Goal: Transaction & Acquisition: Obtain resource

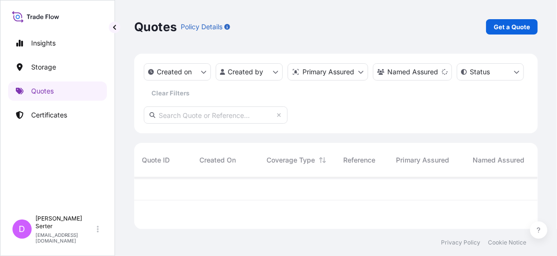
scroll to position [50, 397]
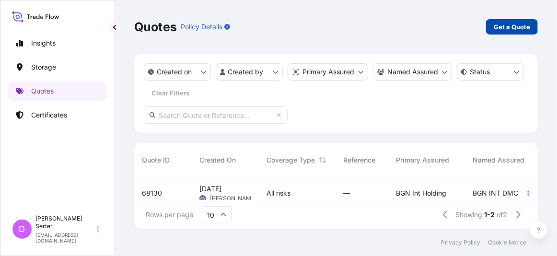
click at [501, 25] on p "Get a Quote" at bounding box center [512, 27] width 36 height 10
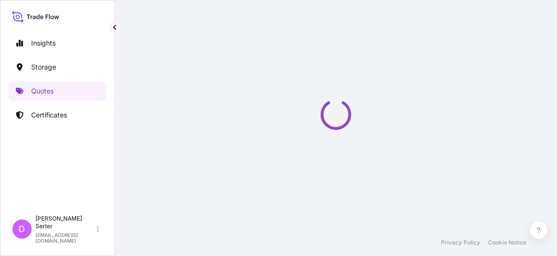
select select "Ocean Vessel"
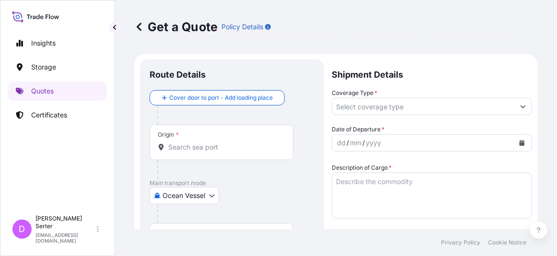
scroll to position [15, 0]
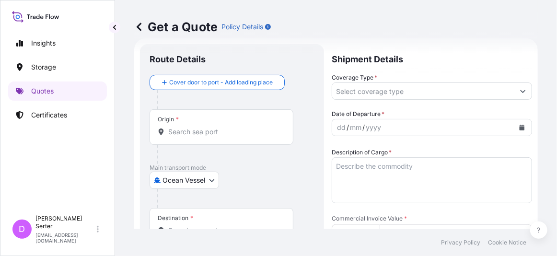
click at [192, 133] on input "Origin *" at bounding box center [224, 132] width 113 height 10
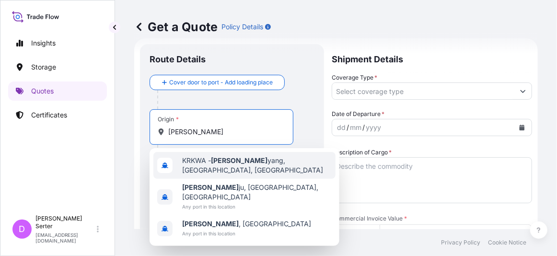
click at [194, 164] on span "KRKWA - [PERSON_NAME], [GEOGRAPHIC_DATA], [GEOGRAPHIC_DATA]" at bounding box center [257, 165] width 150 height 19
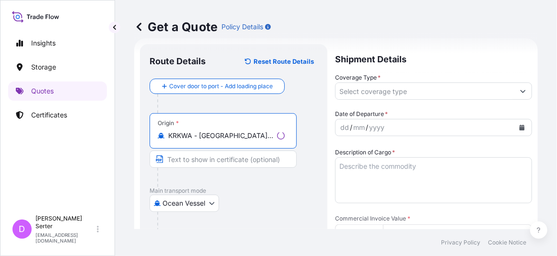
type input "KRKWA - [GEOGRAPHIC_DATA], [GEOGRAPHIC_DATA], [GEOGRAPHIC_DATA]"
click at [187, 161] on input "Text to appear on certificate" at bounding box center [223, 159] width 147 height 17
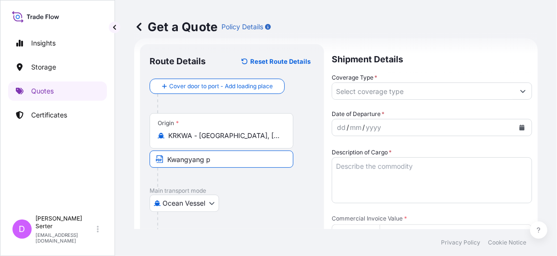
type input "[GEOGRAPHIC_DATA], [GEOGRAPHIC_DATA]"
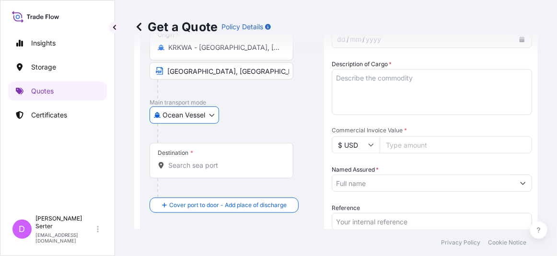
scroll to position [122, 0]
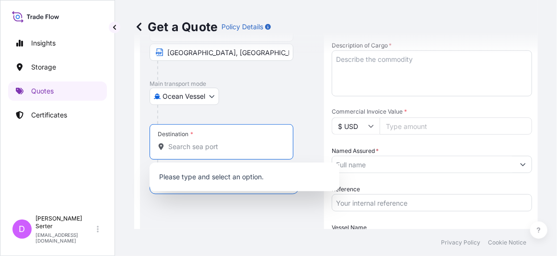
click at [223, 142] on input "Destination *" at bounding box center [224, 147] width 113 height 10
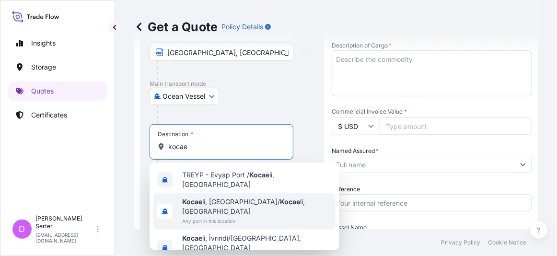
click at [213, 201] on span "Kocae li, [GEOGRAPHIC_DATA]/ Kocae li, [GEOGRAPHIC_DATA]" at bounding box center [257, 206] width 150 height 19
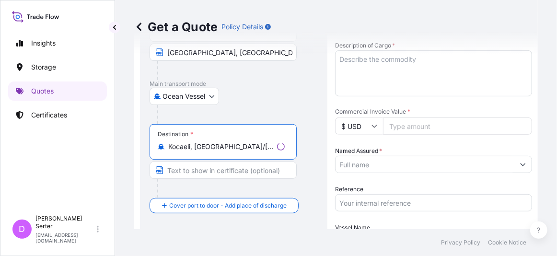
type input "Kocaeli, [GEOGRAPHIC_DATA]/[GEOGRAPHIC_DATA], [GEOGRAPHIC_DATA]"
click at [219, 172] on input "Text to appear on certificate" at bounding box center [223, 170] width 147 height 17
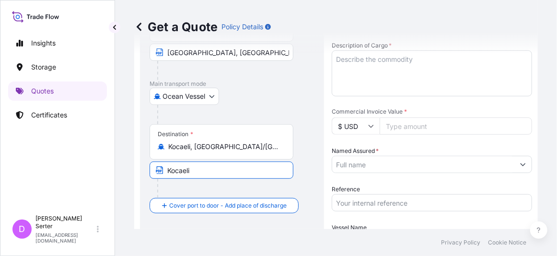
type input "Kocaeli, [GEOGRAPHIC_DATA]"
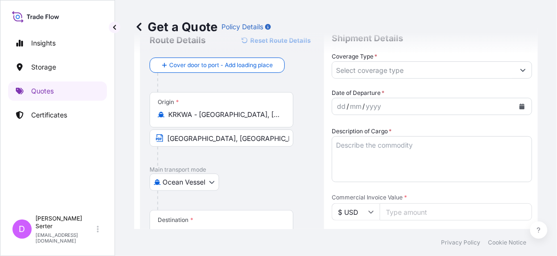
scroll to position [0, 0]
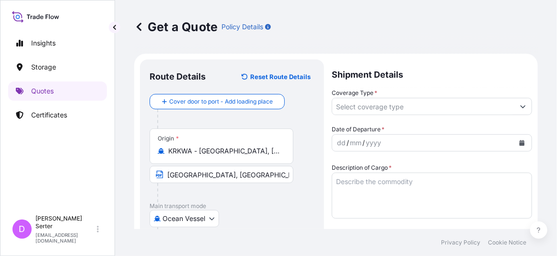
click at [382, 103] on input "Coverage Type *" at bounding box center [423, 106] width 182 height 17
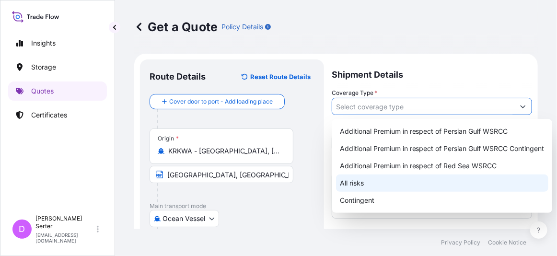
click at [423, 182] on div "All risks" at bounding box center [442, 183] width 212 height 17
type input "All risks"
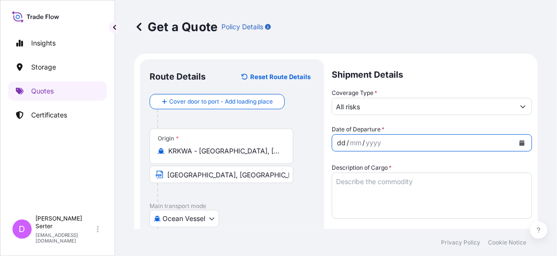
click at [409, 143] on div "dd / mm / yyyy" at bounding box center [423, 142] width 182 height 17
click at [129, 211] on div "Get a Quote Policy Details Route Details Reset Route Details Cover door to port…" at bounding box center [336, 114] width 442 height 229
click at [346, 185] on textarea "Description of Cargo *" at bounding box center [432, 196] width 200 height 46
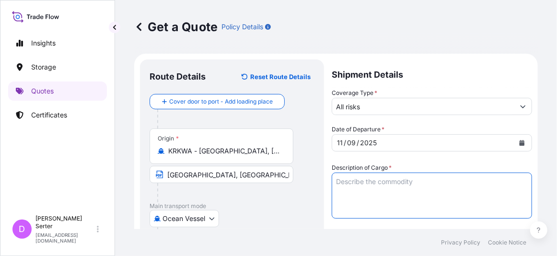
paste textarea "2 ETHYL HEXANOL"
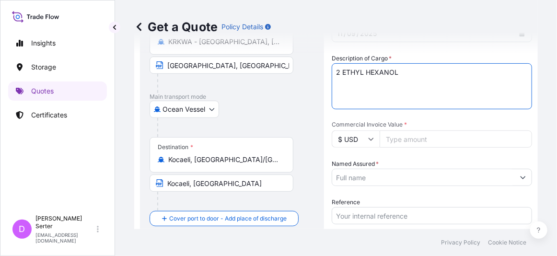
scroll to position [110, 0]
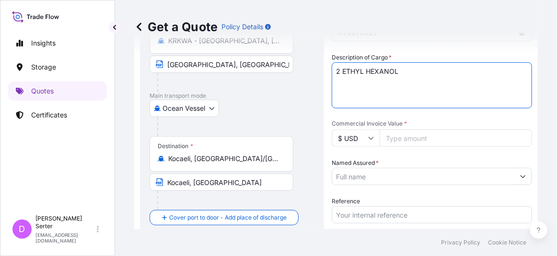
type textarea "2 ETHYL HEXANOL"
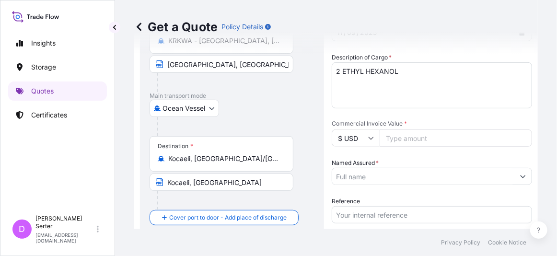
click at [137, 197] on form "Route Details Reset Route Details Cover door to port - Add loading place Place …" at bounding box center [336, 160] width 404 height 434
click at [426, 133] on input "Commercial Invoice Value *" at bounding box center [456, 137] width 153 height 17
paste input "616583.88"
type input "616583.88"
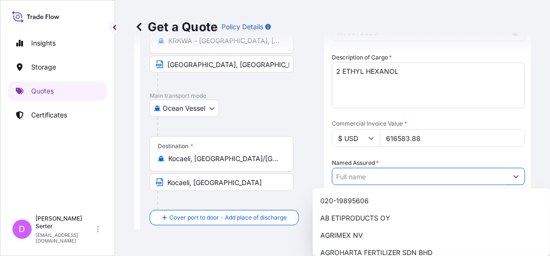
click at [388, 179] on input "Named Assured *" at bounding box center [419, 176] width 175 height 17
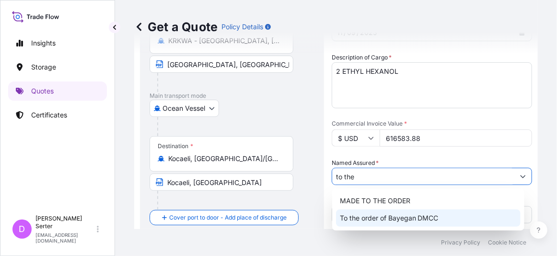
click at [386, 218] on span "To the order of Bayegan DMCC" at bounding box center [389, 218] width 99 height 10
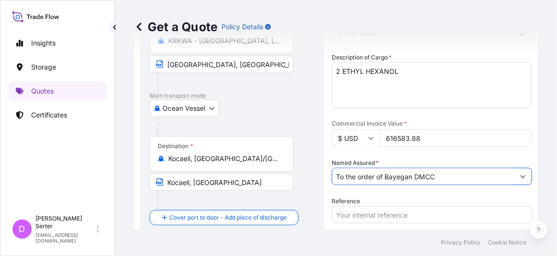
type input "To the order of Bayegan DMCC"
click at [183, 237] on footer "Privacy Policy Cookie Notice" at bounding box center [336, 242] width 442 height 27
click at [360, 216] on input "Reference" at bounding box center [432, 214] width 200 height 17
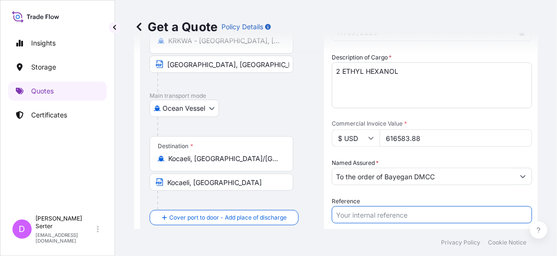
paste input "25Y0209000 - 25Y0217700"
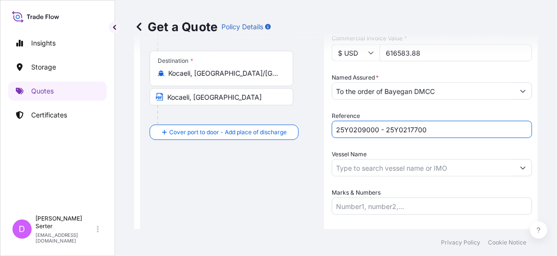
scroll to position [197, 0]
type input "25Y0209000 - 25Y0217700"
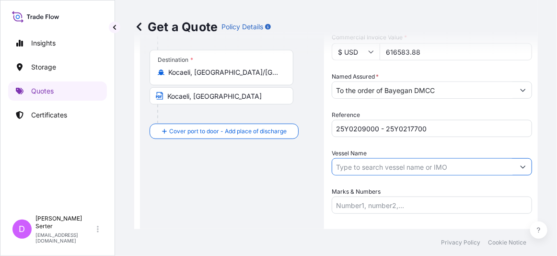
click at [386, 168] on input "Vessel Name" at bounding box center [423, 166] width 182 height 17
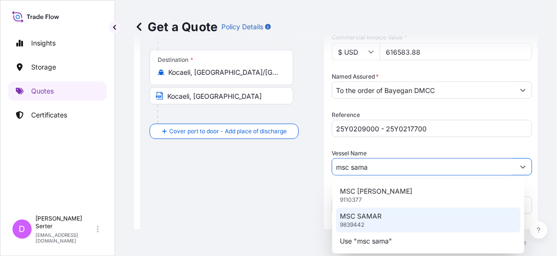
click at [387, 217] on div "MSC SAMAR 9839442" at bounding box center [428, 220] width 185 height 25
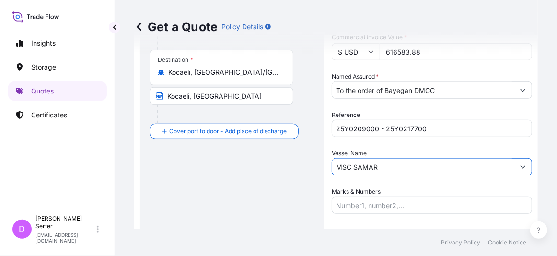
type input "MSC SAMAR"
click at [194, 212] on div "Route Details Reset Route Details Cover door to port - Add loading place Place …" at bounding box center [232, 73] width 165 height 403
click at [347, 203] on input "Marks & Numbers" at bounding box center [432, 205] width 200 height 17
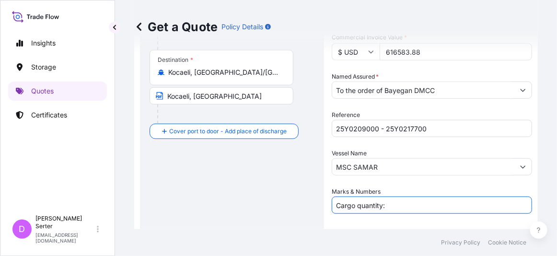
paste input "519.010"
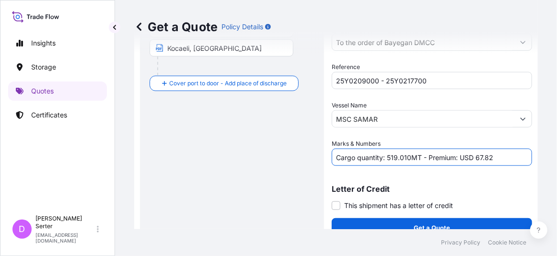
scroll to position [258, 0]
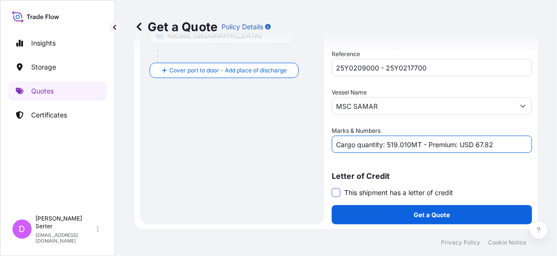
type input "Cargo quantity: 519.010MT - Premium: USD 67.82"
click at [339, 192] on span at bounding box center [336, 192] width 9 height 9
click at [332, 188] on input "This shipment has a letter of credit" at bounding box center [332, 188] width 0 height 0
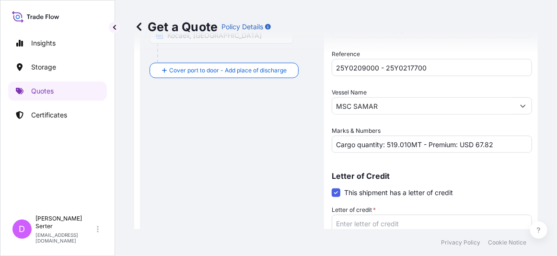
scroll to position [330, 0]
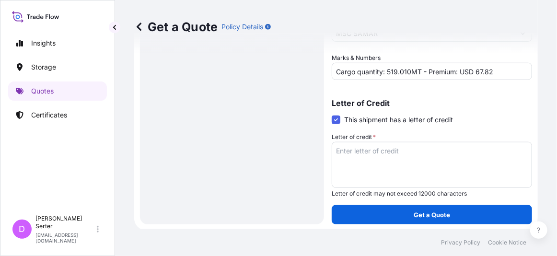
click at [397, 153] on textarea "Letter of credit *" at bounding box center [432, 165] width 200 height 46
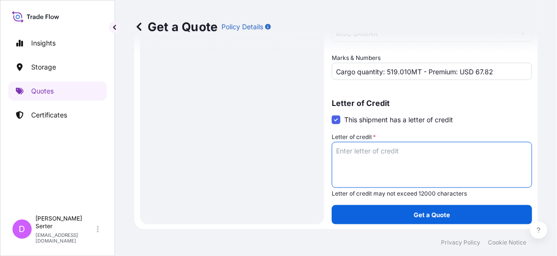
paste textarea "COVERING THE FOLLOWING RISKS FROM WAREHOUSE TO WAREHOUSE -INSTITUTE CARGO CLAUS…"
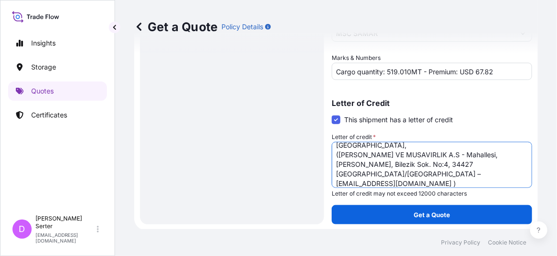
scroll to position [87, 0]
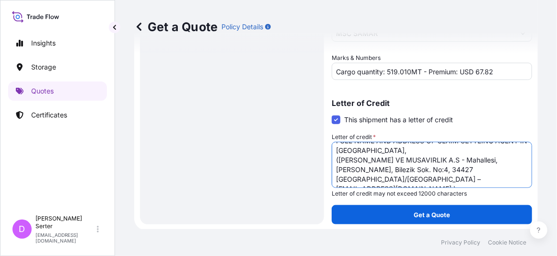
type textarea "COVERING THE FOLLOWING RISKS FROM WAREHOUSE TO WAREHOUSE -INSTITUTE CARGO CLAUS…"
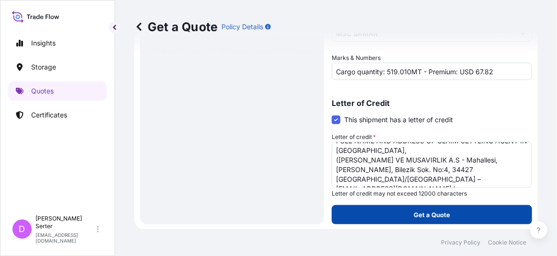
click at [401, 215] on button "Get a Quote" at bounding box center [432, 214] width 200 height 19
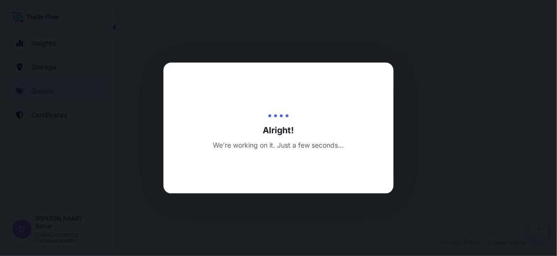
select select "Ocean Vessel"
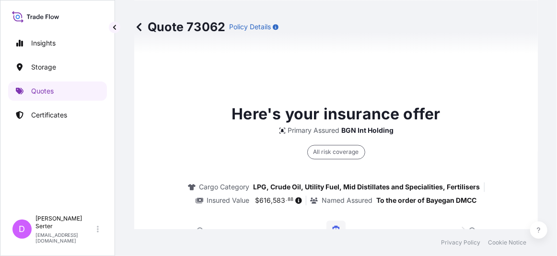
scroll to position [896, 0]
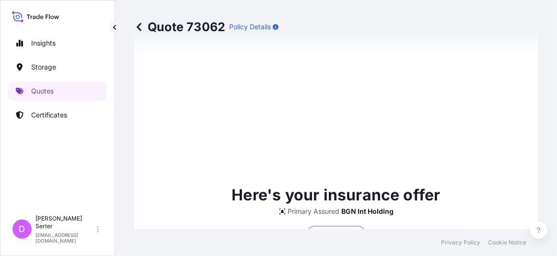
type input "[DATE]"
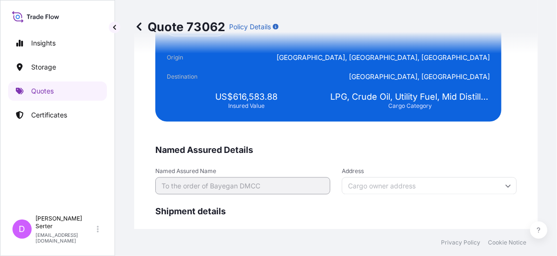
scroll to position [2087, 0]
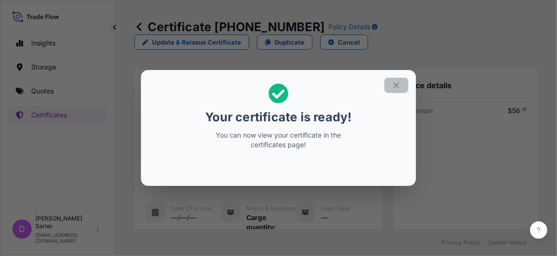
click at [403, 84] on button "button" at bounding box center [397, 85] width 24 height 15
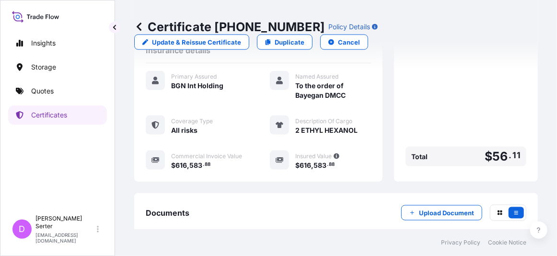
scroll to position [447, 0]
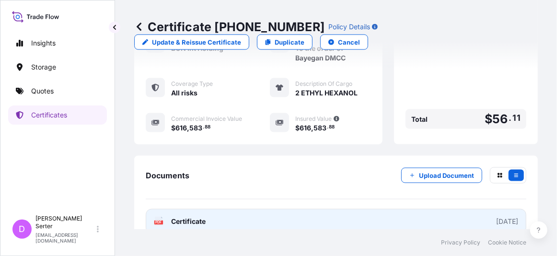
click at [259, 209] on link "PDF Certificate [DATE]" at bounding box center [336, 221] width 381 height 25
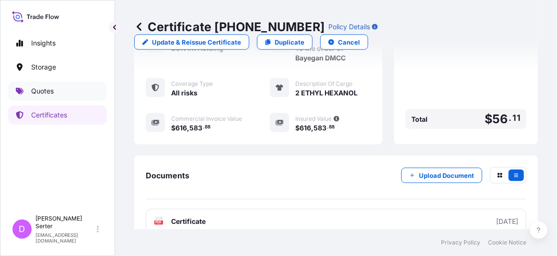
click at [50, 94] on p "Quotes" at bounding box center [42, 91] width 23 height 10
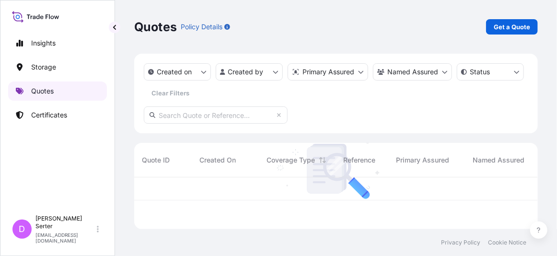
scroll to position [50, 397]
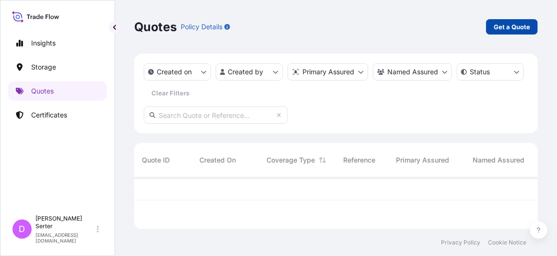
click at [513, 30] on p "Get a Quote" at bounding box center [512, 27] width 36 height 10
select select "Ocean Vessel"
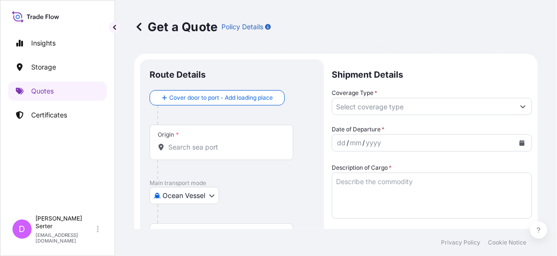
scroll to position [15, 0]
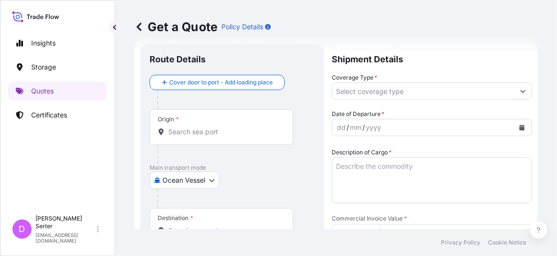
click at [242, 132] on input "Origin *" at bounding box center [224, 132] width 113 height 10
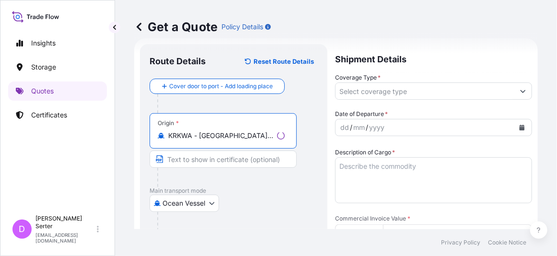
type input "KRKWA - [GEOGRAPHIC_DATA], [GEOGRAPHIC_DATA], [GEOGRAPHIC_DATA]"
click at [191, 162] on input "Text to appear on certificate" at bounding box center [223, 159] width 147 height 17
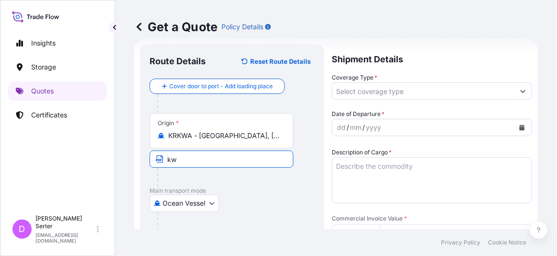
type input "[GEOGRAPHIC_DATA], [GEOGRAPHIC_DATA]"
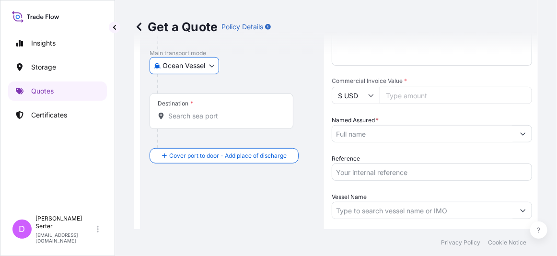
scroll to position [153, 0]
click at [218, 122] on div "Destination *" at bounding box center [222, 110] width 144 height 35
click at [218, 120] on input "Destination *" at bounding box center [224, 116] width 113 height 10
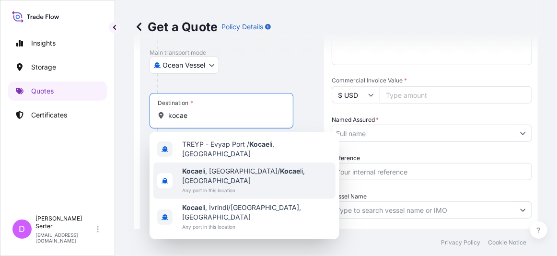
click at [211, 168] on span "Kocae li, [GEOGRAPHIC_DATA]/ Kocae li, [GEOGRAPHIC_DATA]" at bounding box center [257, 175] width 150 height 19
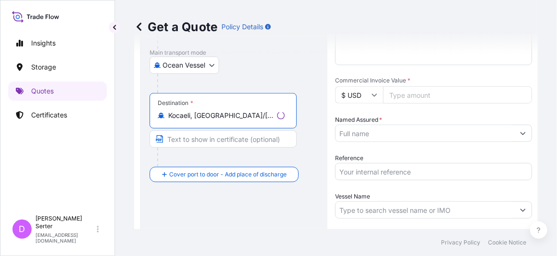
type input "Kocaeli, [GEOGRAPHIC_DATA]/[GEOGRAPHIC_DATA], [GEOGRAPHIC_DATA]"
click at [214, 136] on input "Text to appear on certificate" at bounding box center [223, 138] width 147 height 17
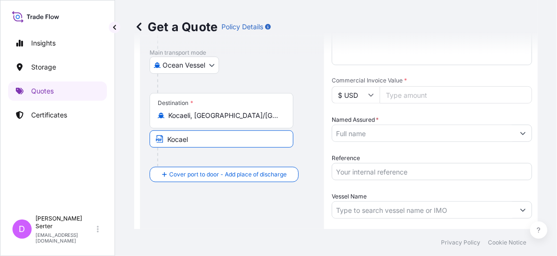
type input "Kocaeli, [GEOGRAPHIC_DATA]"
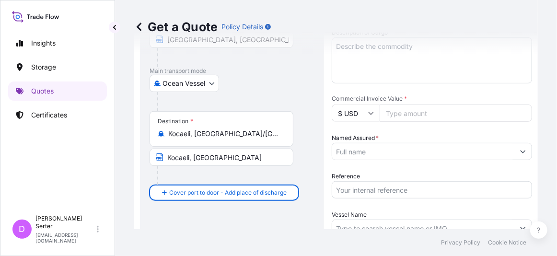
scroll to position [136, 0]
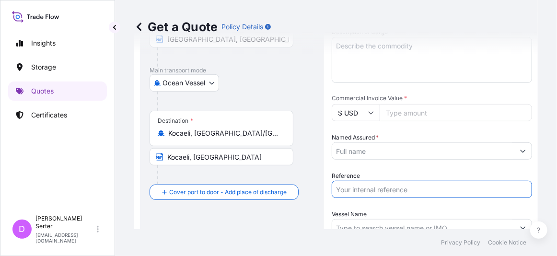
click at [388, 191] on input "Reference" at bounding box center [432, 189] width 200 height 17
paste input "25Y0209100 - 25Y0236200"
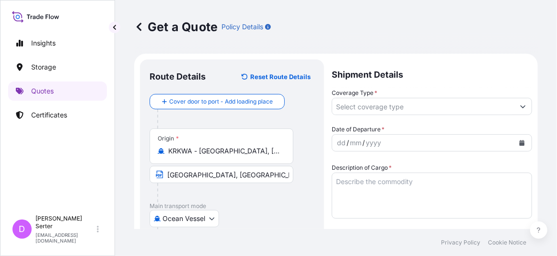
type input "25Y0209100 - 25Y0236200"
click at [399, 103] on input "Coverage Type *" at bounding box center [423, 106] width 182 height 17
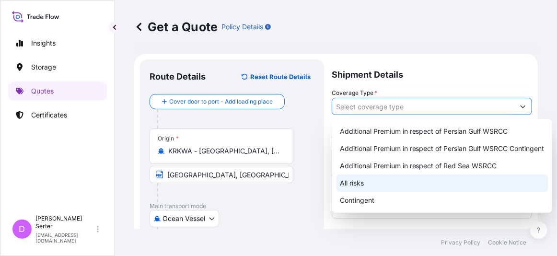
click at [372, 182] on div "All risks" at bounding box center [442, 183] width 212 height 17
type input "All risks"
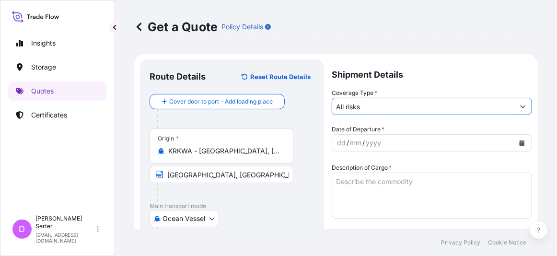
click at [391, 138] on div "dd / mm / yyyy" at bounding box center [423, 142] width 182 height 17
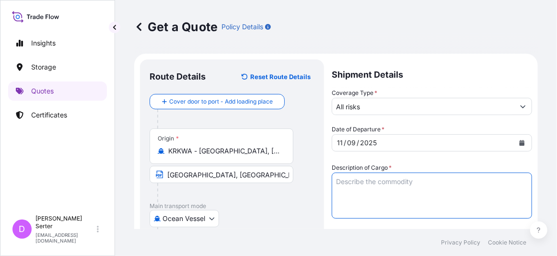
click at [375, 182] on textarea "Description of Cargo *" at bounding box center [432, 196] width 200 height 46
paste textarea "2 ETHYL HEXANOL"
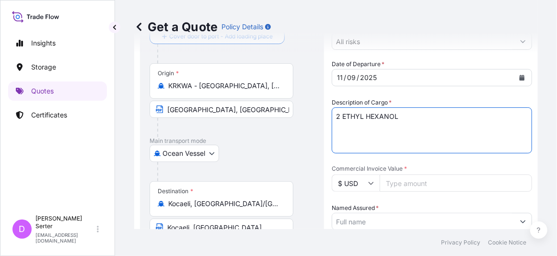
scroll to position [66, 0]
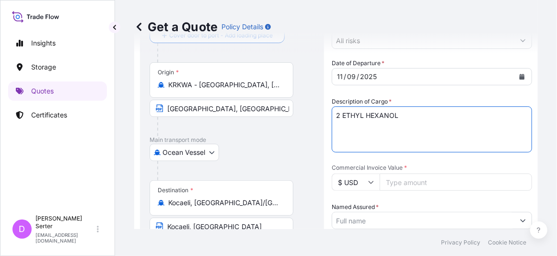
type textarea "2 ETHYL HEXANOL"
click at [318, 179] on div "Route Details Reset Route Details Cover door to port - Add loading place Place …" at bounding box center [232, 204] width 184 height 423
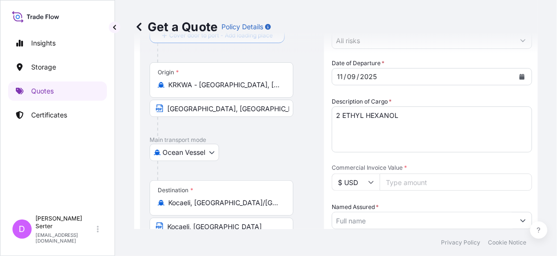
click at [169, 169] on div at bounding box center [235, 170] width 157 height 19
click at [418, 178] on input "Commercial Invoice Value *" at bounding box center [456, 182] width 153 height 17
paste input "617344.20"
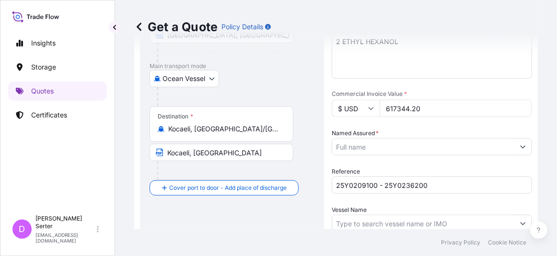
type input "617344.20"
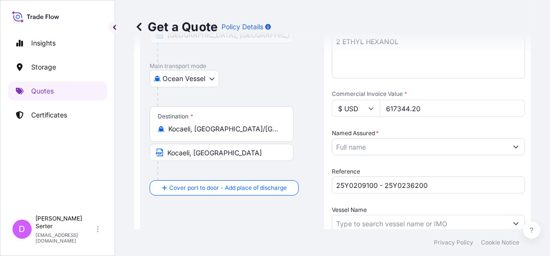
click at [387, 145] on input "Named Assured *" at bounding box center [419, 146] width 175 height 17
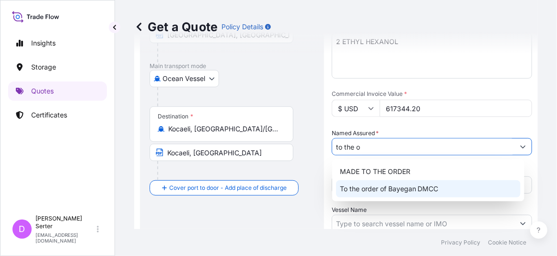
click at [391, 188] on span "To the order of Bayegan DMCC" at bounding box center [389, 189] width 99 height 10
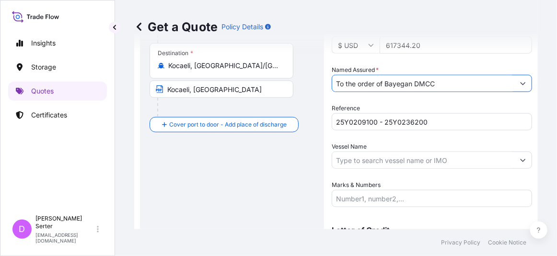
scroll to position [226, 0]
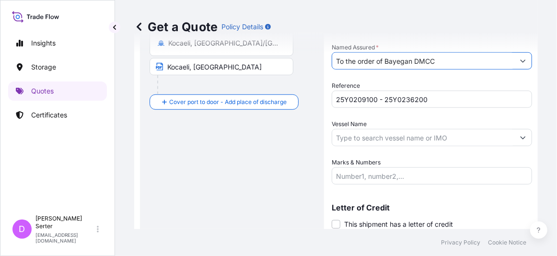
type input "To the order of Bayegan DMCC"
click at [169, 172] on div "Route Details Reset Route Details Cover door to port - Add loading place Place …" at bounding box center [232, 44] width 165 height 403
click at [395, 142] on input "Vessel Name" at bounding box center [423, 137] width 182 height 17
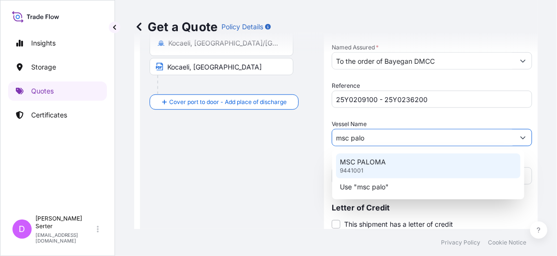
click at [382, 162] on p "MSC PALOMA" at bounding box center [363, 162] width 46 height 10
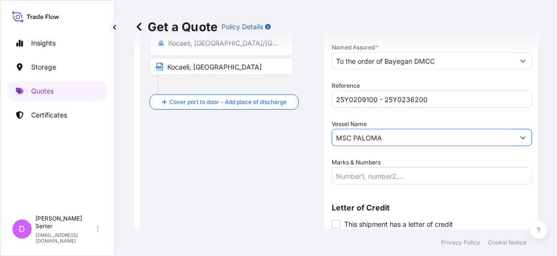
type input "MSC PALOMA"
click at [180, 179] on div "Route Details Reset Route Details Cover door to port - Add loading place Place …" at bounding box center [232, 44] width 165 height 403
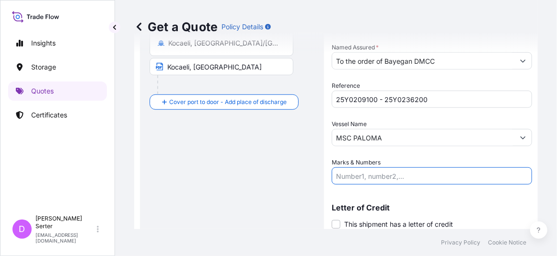
click at [356, 182] on input "Marks & Numbers" at bounding box center [432, 175] width 200 height 17
paste input "519.650"
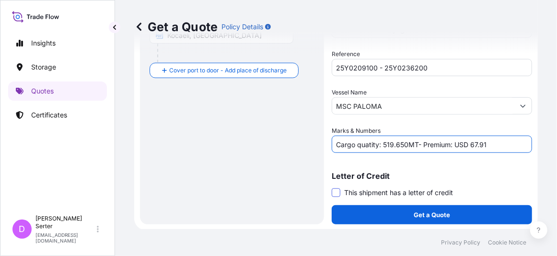
type input "Cargo quatity: 519.650MT- Premium: USD 67.91"
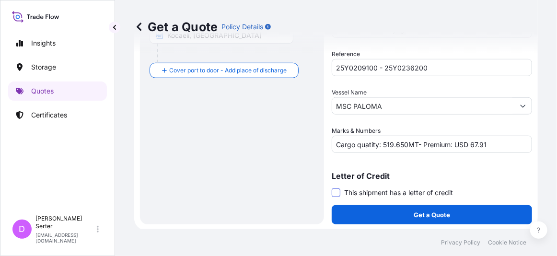
click at [338, 191] on span at bounding box center [336, 192] width 9 height 9
click at [332, 188] on input "This shipment has a letter of credit" at bounding box center [332, 188] width 0 height 0
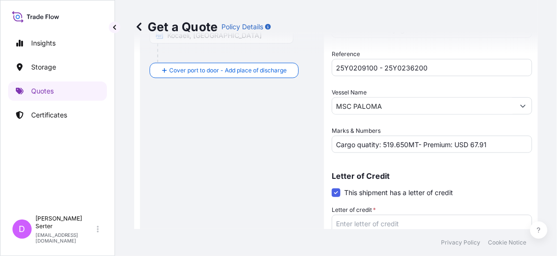
scroll to position [330, 0]
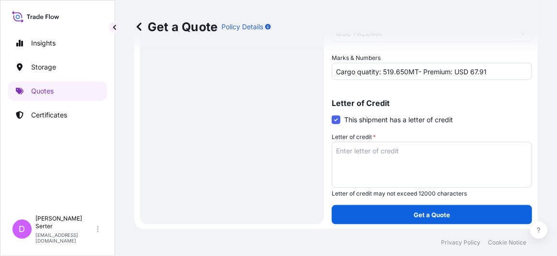
click at [432, 152] on textarea "Letter of credit *" at bounding box center [432, 165] width 200 height 46
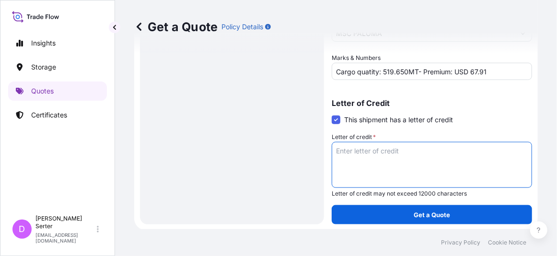
paste textarea "COVERING THE FOLLOWING RISKS FROM WAREHOUSE TO WAREHOUSE -INSTITUTE CARGO CLAUS…"
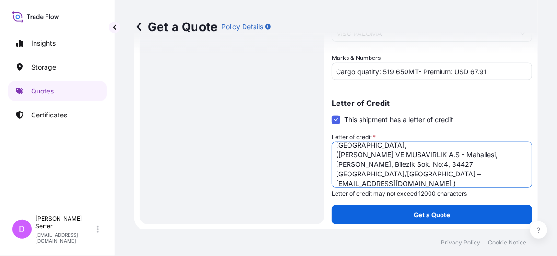
scroll to position [87, 0]
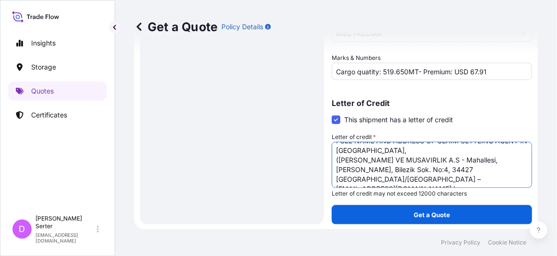
type textarea "COVERING THE FOLLOWING RISKS FROM WAREHOUSE TO WAREHOUSE -INSTITUTE CARGO CLAUS…"
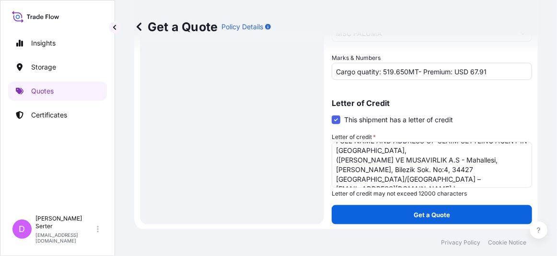
click at [416, 214] on p "Get a Quote" at bounding box center [432, 215] width 36 height 10
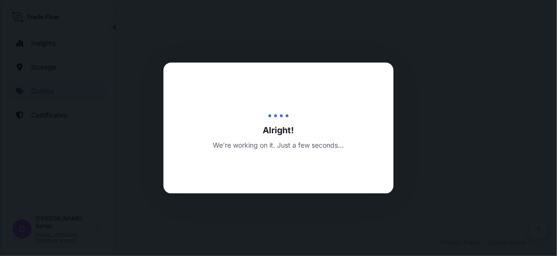
select select "Ocean Vessel"
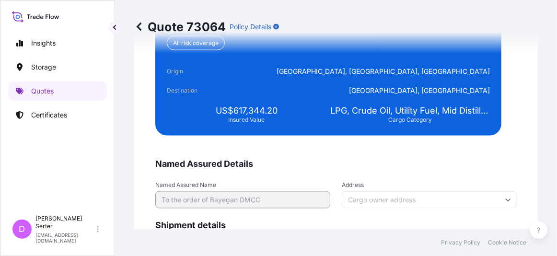
scroll to position [2087, 0]
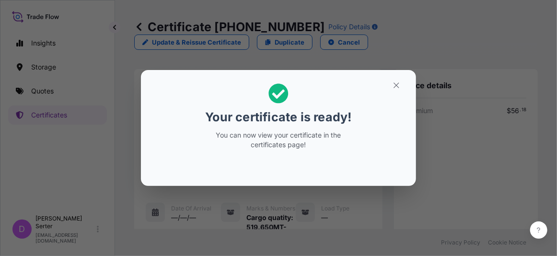
click at [166, 114] on h2 "Your certificate is ready! You can now view your certificate in the certificate…" at bounding box center [279, 117] width 260 height 78
click at [397, 88] on icon "button" at bounding box center [396, 85] width 9 height 9
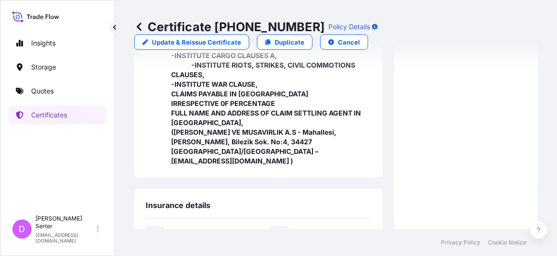
scroll to position [437, 0]
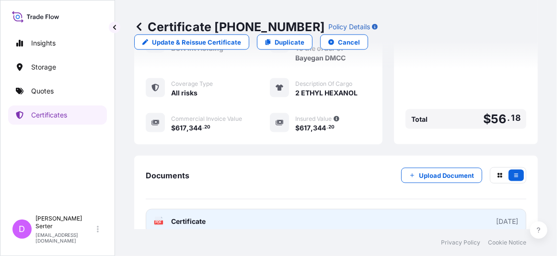
click at [243, 216] on link "PDF Certificate [DATE]" at bounding box center [336, 221] width 381 height 25
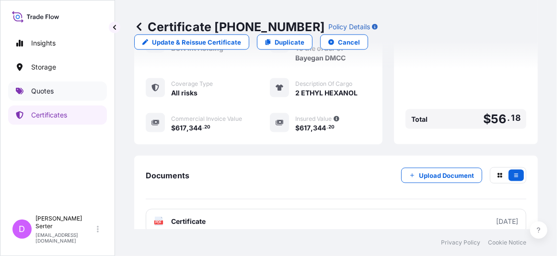
click at [56, 93] on link "Quotes" at bounding box center [57, 91] width 99 height 19
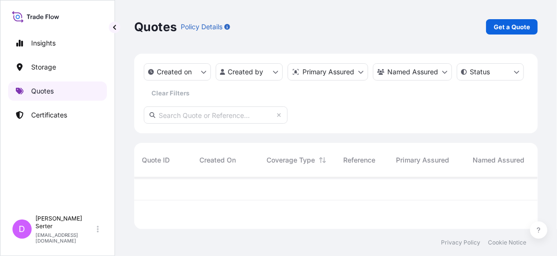
scroll to position [50, 397]
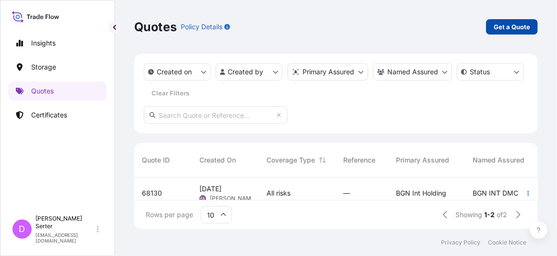
click at [498, 28] on p "Get a Quote" at bounding box center [512, 27] width 36 height 10
select select "Ocean Vessel"
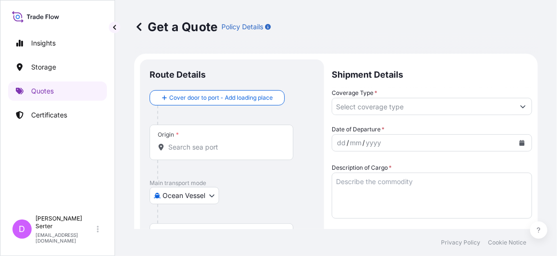
scroll to position [15, 0]
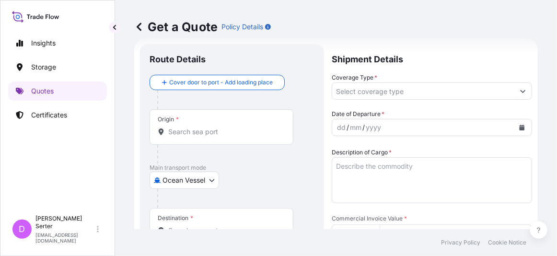
click at [31, 153] on div "Insights Storage Quotes Certificates" at bounding box center [57, 118] width 99 height 186
click at [20, 163] on div "Insights Storage Quotes Certificates" at bounding box center [57, 118] width 99 height 186
click at [230, 132] on input "Origin *" at bounding box center [224, 132] width 113 height 10
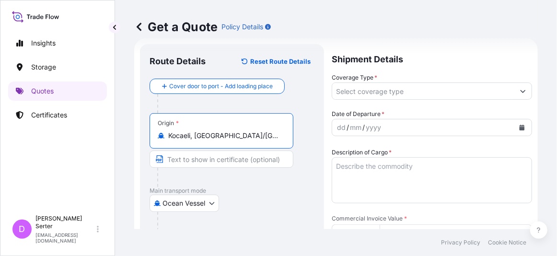
type input "Kocaeli, [GEOGRAPHIC_DATA]/[GEOGRAPHIC_DATA], [GEOGRAPHIC_DATA]"
click at [222, 158] on input "Text to appear on certificate" at bounding box center [222, 159] width 144 height 17
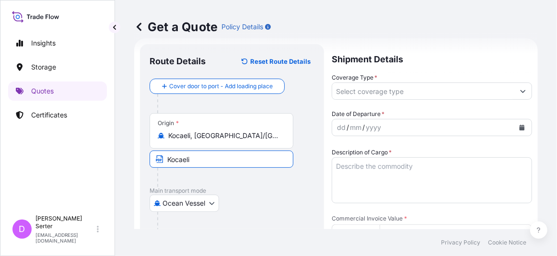
type input "Kocaeli, [GEOGRAPHIC_DATA]"
type textarea "2 Ethyl Hexanol"
type input "615835"
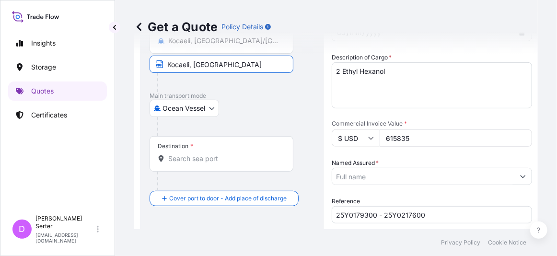
scroll to position [151, 0]
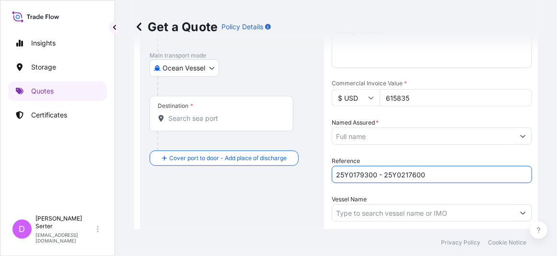
click at [424, 171] on input "25Y0179300 - 25Y0217600" at bounding box center [432, 174] width 200 height 17
paste input "09000047"
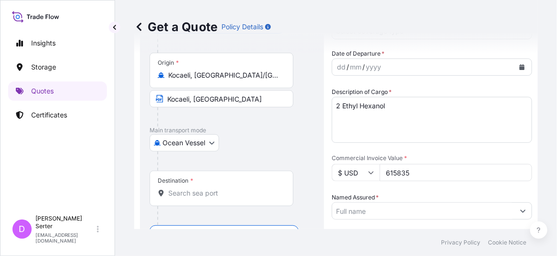
scroll to position [71, 0]
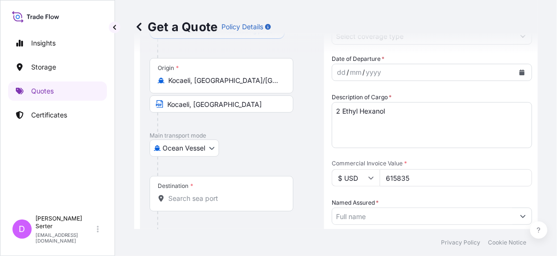
type input "2509000047"
click at [201, 202] on input "Destination *" at bounding box center [224, 199] width 113 height 10
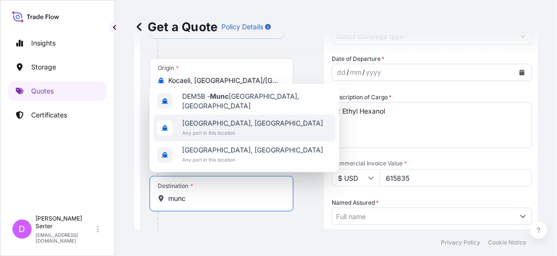
click at [204, 130] on span "Any port in this location" at bounding box center [252, 133] width 141 height 10
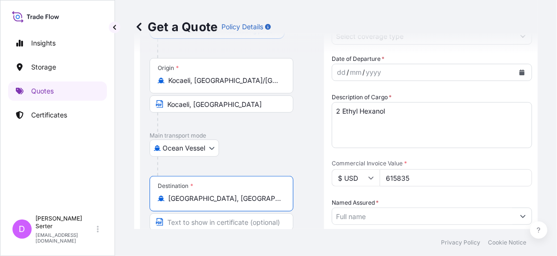
scroll to position [120, 0]
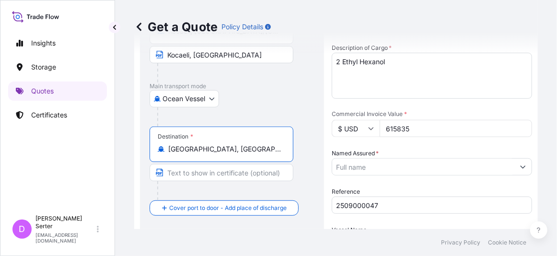
type input "[GEOGRAPHIC_DATA], [GEOGRAPHIC_DATA]"
click at [226, 175] on input "Text to appear on certificate" at bounding box center [222, 172] width 144 height 17
type input "[GEOGRAPHIC_DATA], [GEOGRAPHIC_DATA]"
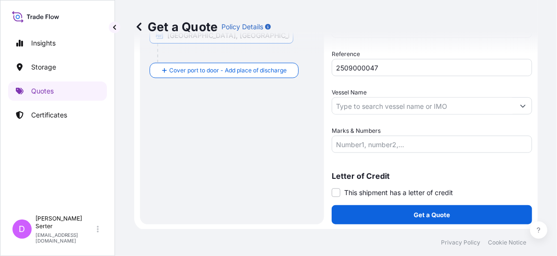
scroll to position [0, 0]
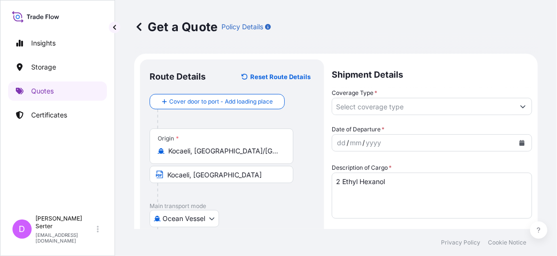
click at [359, 145] on div "mm" at bounding box center [355, 143] width 13 height 12
click at [132, 179] on div "Get a Quote Policy Details Route Details Reset Route Details Cover door to port…" at bounding box center [336, 114] width 442 height 229
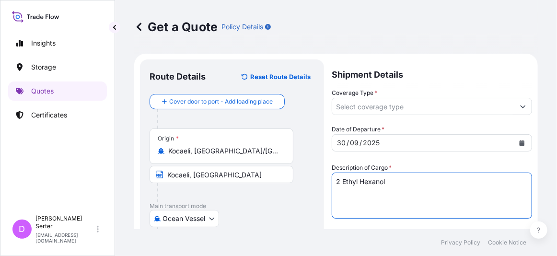
drag, startPoint x: 400, startPoint y: 187, endPoint x: 311, endPoint y: 195, distance: 89.6
paste textarea "DIOCTYL TEREPHTHALATE"
click at [368, 212] on textarea "DIOCTYL TEREPHTHALATE" at bounding box center [432, 196] width 200 height 46
type textarea "DIOCTYL TEREPHTHALATE"
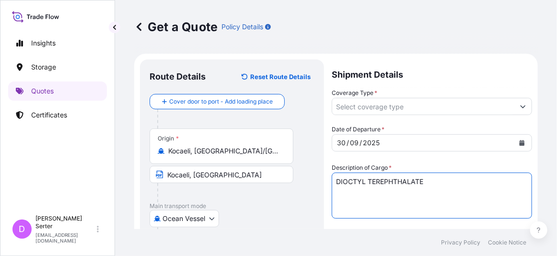
click at [388, 109] on input "Coverage Type *" at bounding box center [423, 106] width 182 height 17
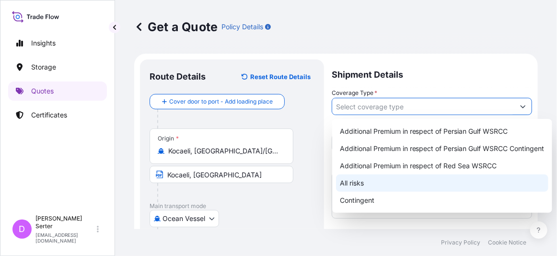
click at [367, 181] on div "All risks" at bounding box center [442, 183] width 212 height 17
type input "All risks"
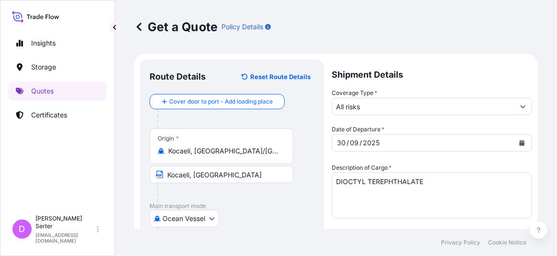
click at [178, 122] on div at bounding box center [235, 118] width 157 height 19
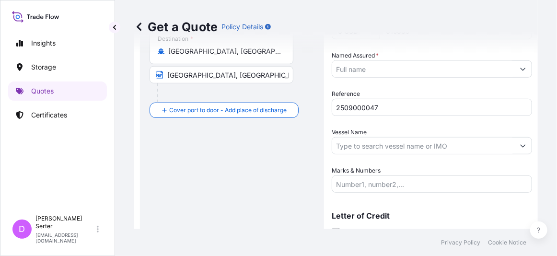
scroll to position [223, 0]
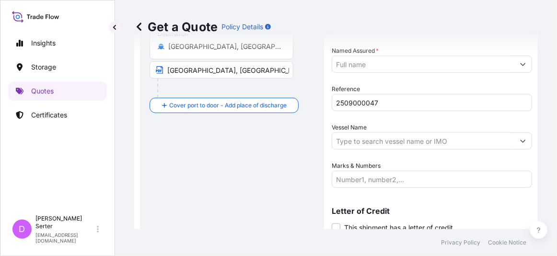
click at [367, 183] on input "Marks & Numbers" at bounding box center [432, 179] width 200 height 17
click at [161, 193] on div "Route Details Reset Route Details Cover door to port - Add loading place Place …" at bounding box center [232, 48] width 165 height 403
click at [455, 178] on input "Cargo quantity: 24MT- Premium: USD" at bounding box center [432, 179] width 200 height 17
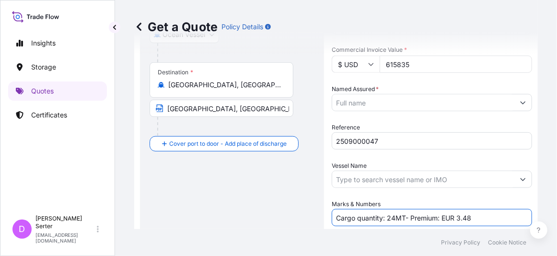
scroll to position [184, 0]
type input "Cargo quantity: 24MT- Premium: EUR 3.48"
click at [463, 172] on input "Vessel Name" at bounding box center [423, 179] width 182 height 17
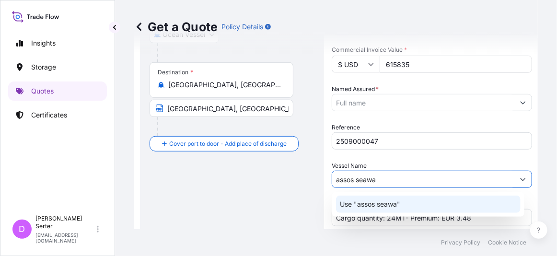
click at [352, 182] on input "assos seawa" at bounding box center [423, 179] width 182 height 17
type input "assoss seawa"
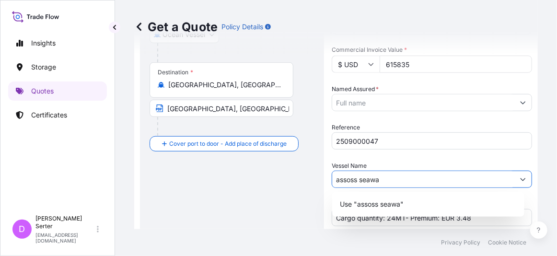
drag, startPoint x: 388, startPoint y: 176, endPoint x: 305, endPoint y: 182, distance: 83.2
click at [305, 182] on form "Route Details Reset Route Details Cover door to port - Add loading place Place …" at bounding box center [336, 87] width 404 height 434
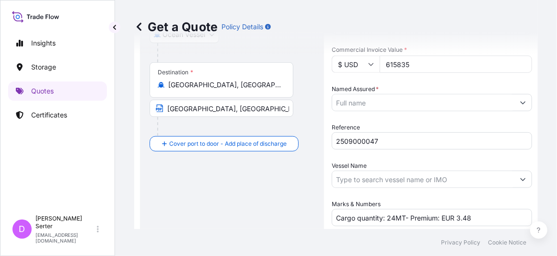
click at [171, 167] on div "Route Details Reset Route Details Cover door to port - Add loading place Place …" at bounding box center [232, 86] width 165 height 403
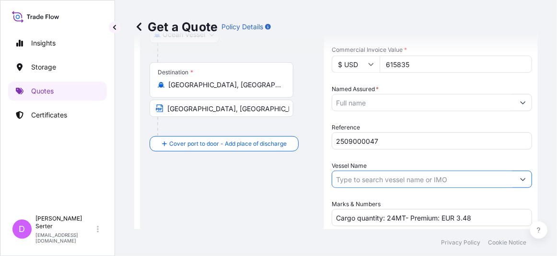
click at [373, 177] on input "Vessel Name" at bounding box center [423, 179] width 182 height 17
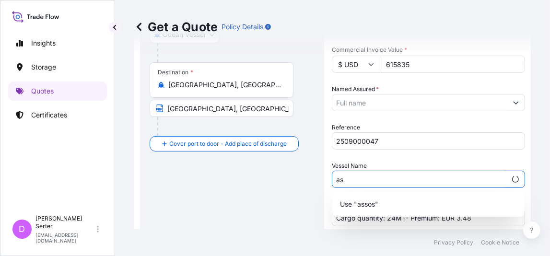
type input "a"
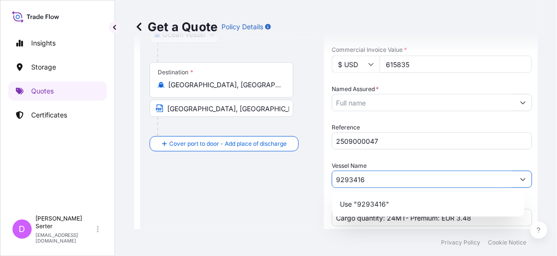
click at [520, 177] on icon "Show suggestions" at bounding box center [523, 179] width 6 height 6
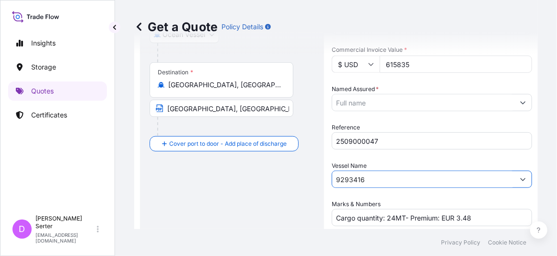
click at [439, 184] on input "9293416" at bounding box center [423, 179] width 182 height 17
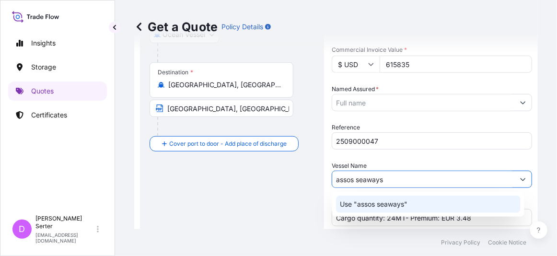
click at [359, 203] on p "Use "assos seaways"" at bounding box center [374, 205] width 68 height 10
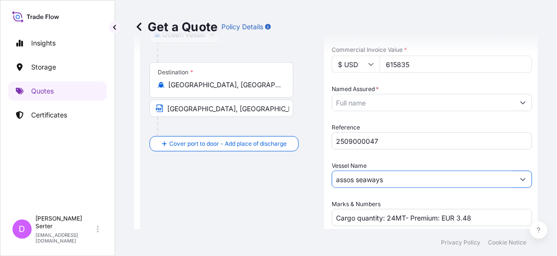
click at [340, 178] on input "assos seaways" at bounding box center [423, 179] width 182 height 17
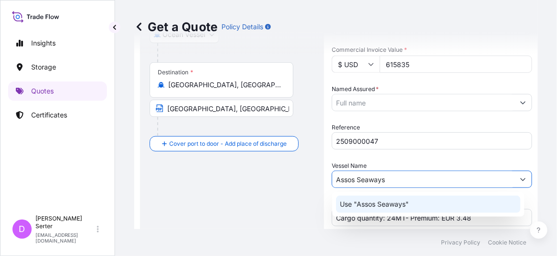
click at [354, 203] on p "Use "Assos Seaways"" at bounding box center [374, 205] width 69 height 10
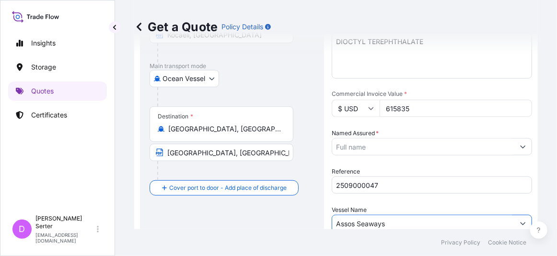
scroll to position [139, 0]
type input "Assos Seaways"
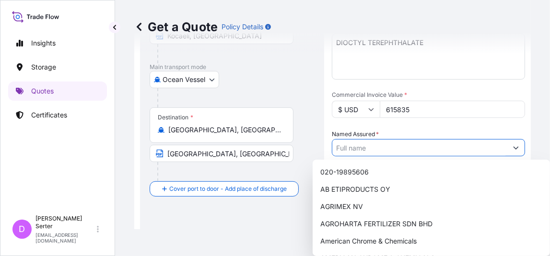
click at [453, 151] on input "Named Assured *" at bounding box center [419, 147] width 175 height 17
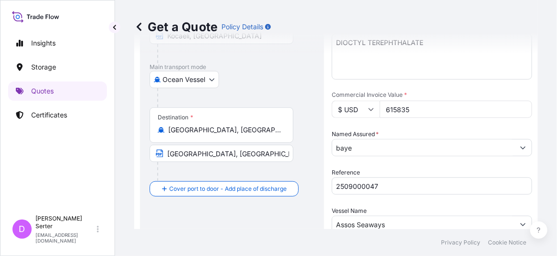
click at [163, 219] on div "Route Details Reset Route Details Cover door to port - Add loading place Place …" at bounding box center [232, 131] width 165 height 403
click at [370, 142] on input "baye" at bounding box center [423, 147] width 182 height 17
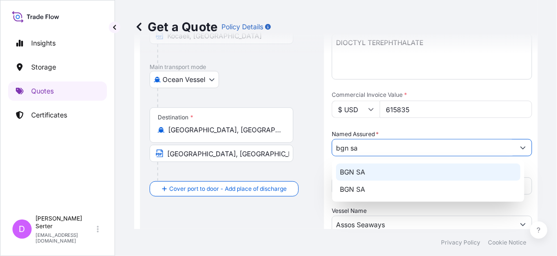
click at [351, 174] on span "BGN SA" at bounding box center [352, 172] width 25 height 10
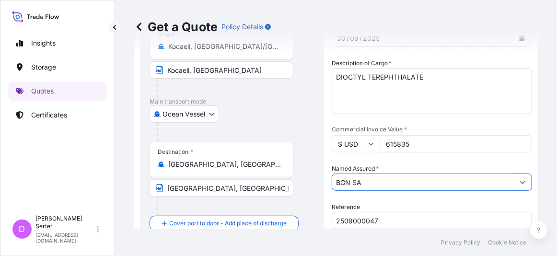
scroll to position [104, 0]
type input "BGN SA"
click at [142, 204] on div "Route Details Reset Route Details Cover door to port - Add loading place Place …" at bounding box center [232, 166] width 184 height 423
click at [376, 148] on input "$ USD" at bounding box center [356, 144] width 48 height 17
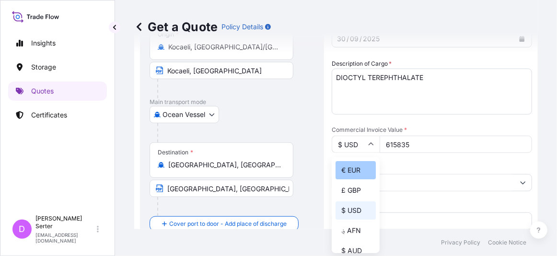
click at [353, 169] on div "€ EUR" at bounding box center [356, 170] width 40 height 18
type input "€ EUR"
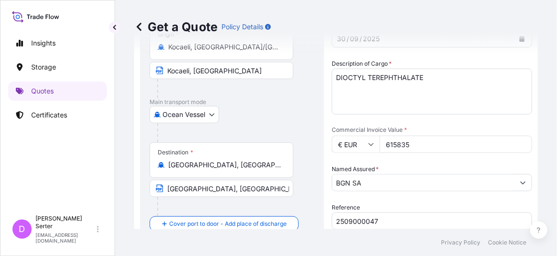
click at [458, 148] on input "615835" at bounding box center [456, 144] width 153 height 17
type input "6"
type input "31680"
click at [481, 98] on textarea "DIOCTYL TEREPHTHALATE" at bounding box center [432, 92] width 200 height 46
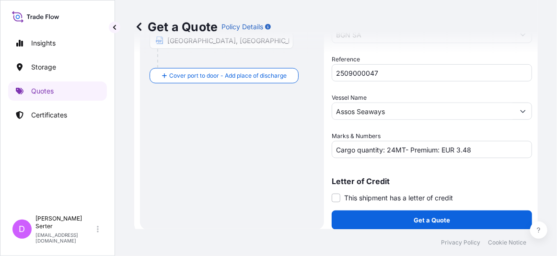
scroll to position [258, 0]
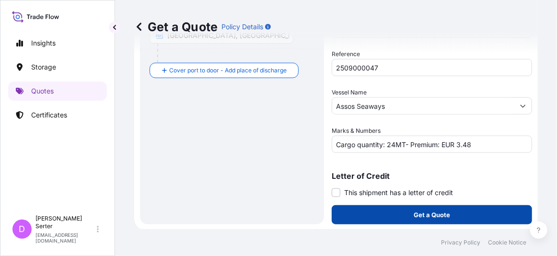
click at [444, 216] on p "Get a Quote" at bounding box center [432, 215] width 36 height 10
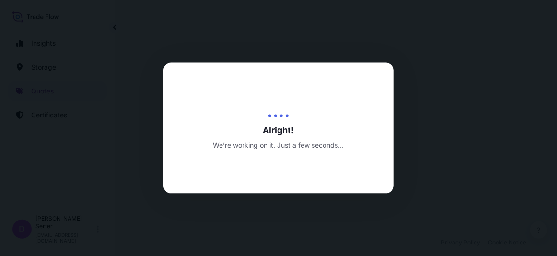
select select "Ocean Vessel"
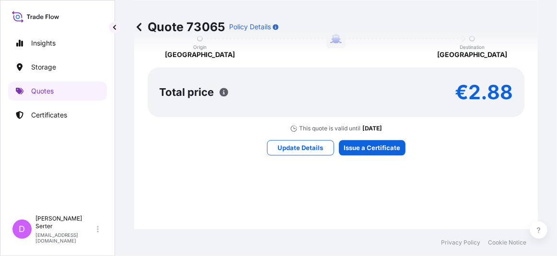
scroll to position [817, 0]
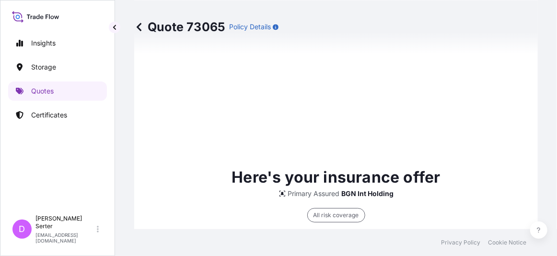
type input "[DATE]"
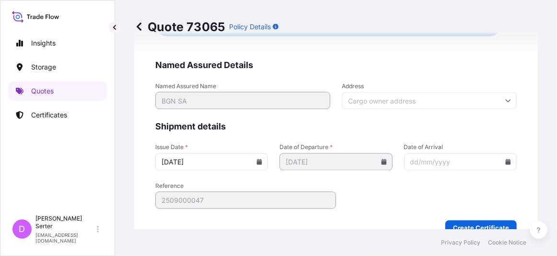
scroll to position [1991, 0]
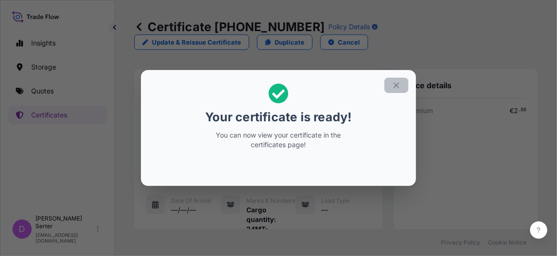
click at [397, 84] on icon "button" at bounding box center [396, 85] width 9 height 9
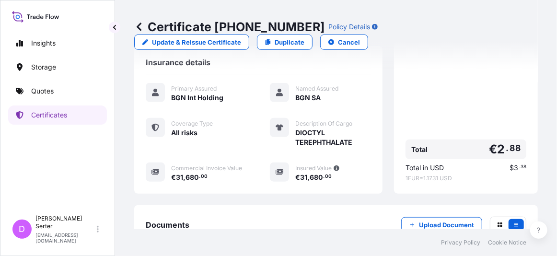
scroll to position [299, 0]
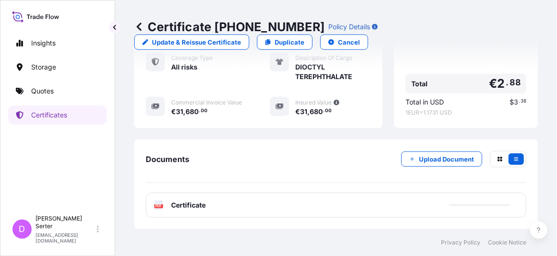
click at [329, 209] on div "PDF Certificate" at bounding box center [336, 205] width 381 height 25
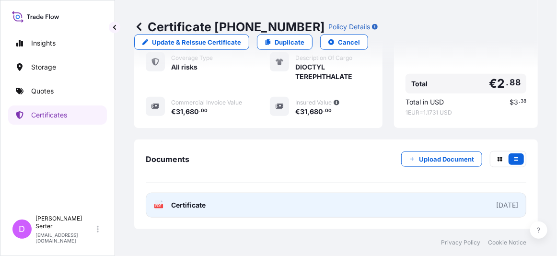
click at [190, 207] on span "Certificate" at bounding box center [188, 205] width 35 height 10
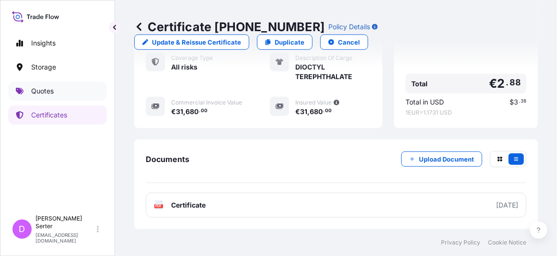
click at [52, 88] on p "Quotes" at bounding box center [42, 91] width 23 height 10
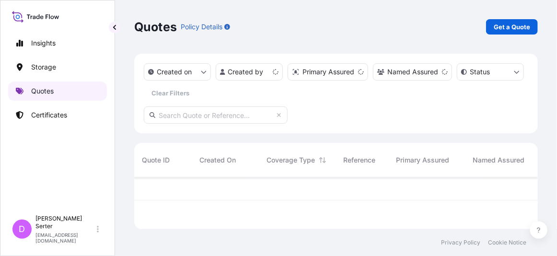
scroll to position [50, 397]
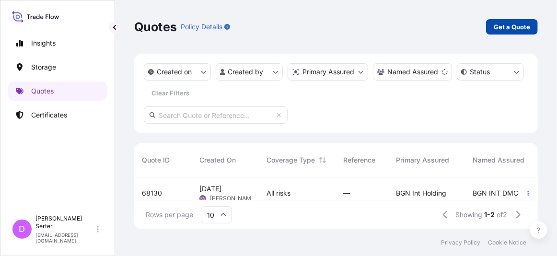
click at [519, 28] on p "Get a Quote" at bounding box center [512, 27] width 36 height 10
select select "Ocean Vessel"
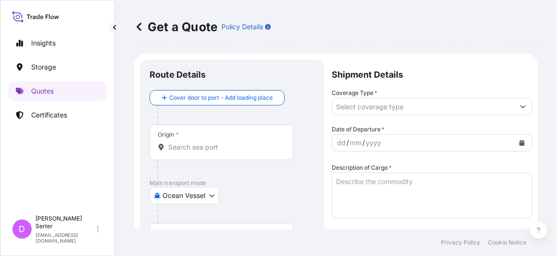
scroll to position [15, 0]
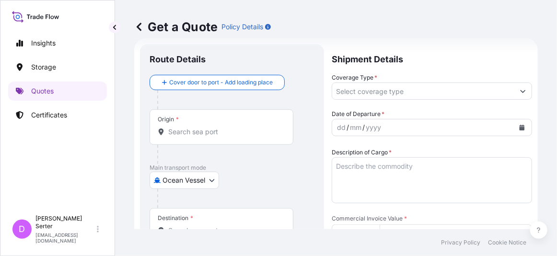
click at [122, 156] on div "Get a Quote Policy Details Route Details Cover door to port - Add loading place…" at bounding box center [336, 114] width 442 height 229
click at [223, 130] on input "Origin *" at bounding box center [224, 132] width 113 height 10
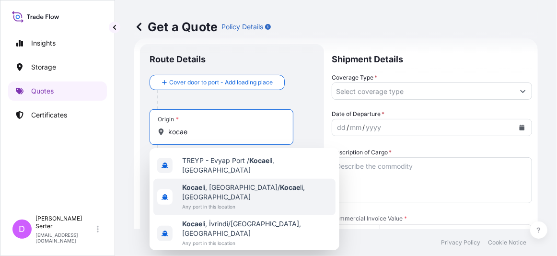
click at [213, 188] on span "Kocae li, [GEOGRAPHIC_DATA]/ Kocae li, [GEOGRAPHIC_DATA]" at bounding box center [257, 192] width 150 height 19
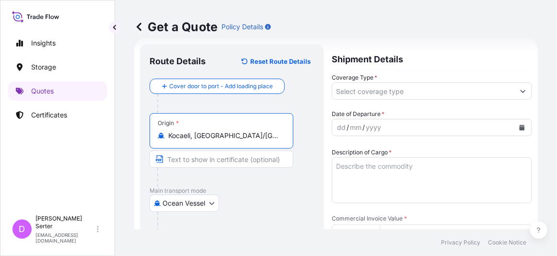
type input "Kocaeli, [GEOGRAPHIC_DATA]/[GEOGRAPHIC_DATA], [GEOGRAPHIC_DATA]"
click at [199, 157] on input "Text to appear on certificate" at bounding box center [222, 159] width 144 height 17
type input "Kocaeli, [GEOGRAPHIC_DATA]"
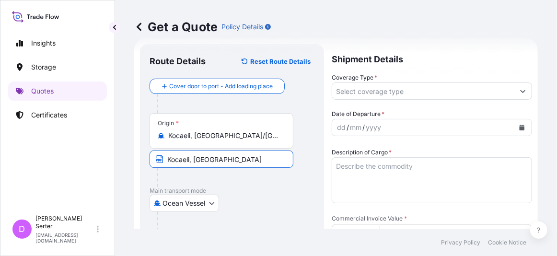
type input "31680"
type input "2509000047"
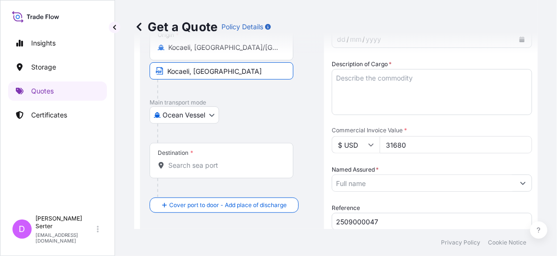
scroll to position [138, 0]
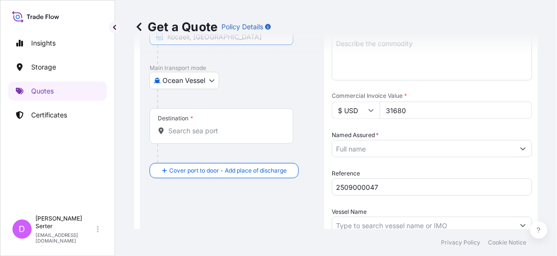
click at [239, 134] on input "Destination *" at bounding box center [224, 131] width 113 height 10
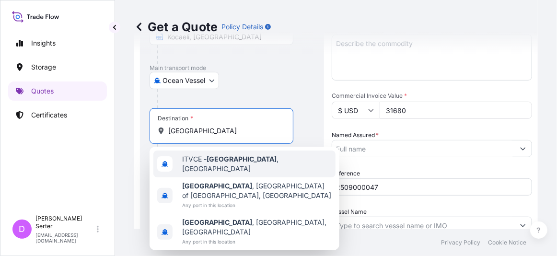
click at [246, 169] on div "ITVCE - [GEOGRAPHIC_DATA] , [GEOGRAPHIC_DATA]" at bounding box center [244, 164] width 182 height 27
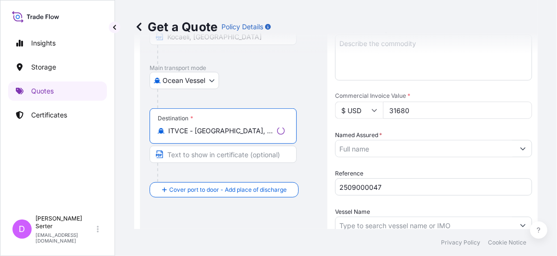
type input "ITVCE - [GEOGRAPHIC_DATA], [GEOGRAPHIC_DATA]"
click at [213, 158] on input "Text to appear on certificate" at bounding box center [223, 154] width 147 height 17
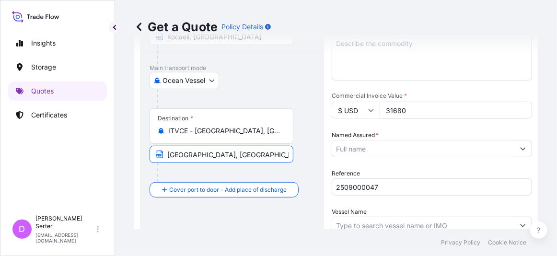
type input "[GEOGRAPHIC_DATA], [GEOGRAPHIC_DATA]"
click at [188, 222] on div "Route Details Reset Route Details Cover door to port - Add loading place Place …" at bounding box center [232, 132] width 165 height 403
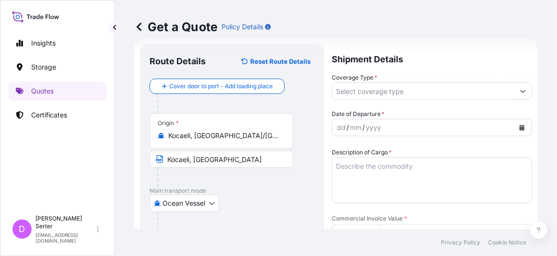
scroll to position [0, 0]
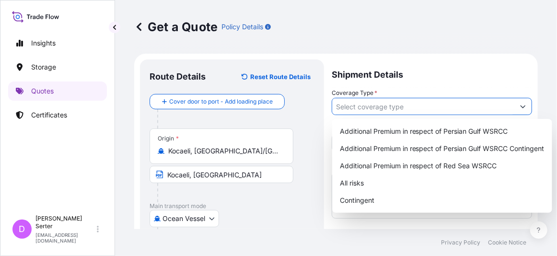
click at [370, 107] on input "Coverage Type *" at bounding box center [423, 106] width 182 height 17
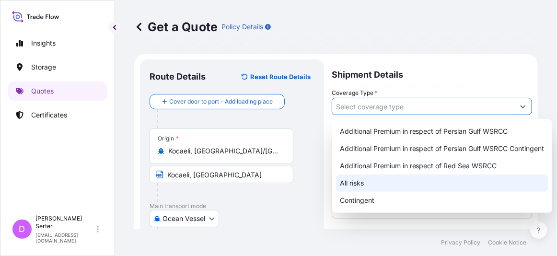
click at [364, 178] on div "All risks" at bounding box center [442, 183] width 212 height 17
type input "All risks"
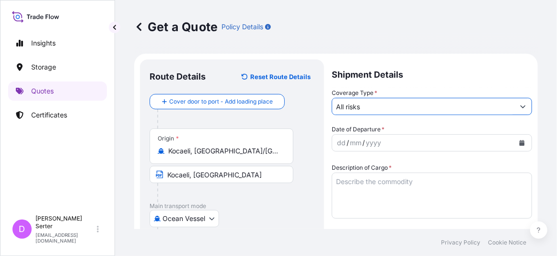
click at [389, 140] on div "dd / mm / yyyy" at bounding box center [423, 142] width 182 height 17
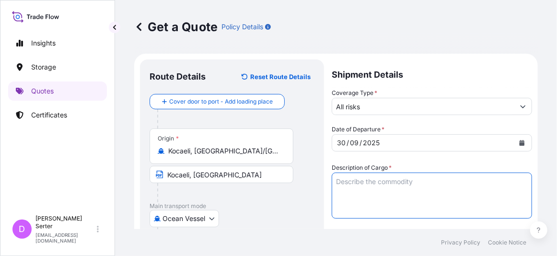
click at [382, 180] on textarea "Description of Cargo *" at bounding box center [432, 196] width 200 height 46
paste textarea "DIOCTYL TEREPHTHALATE"
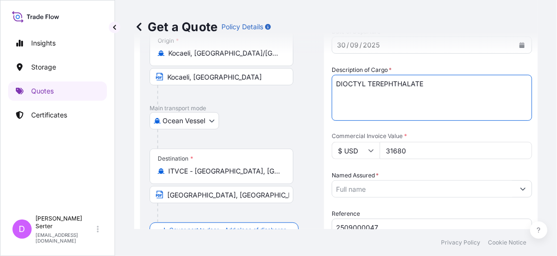
scroll to position [146, 0]
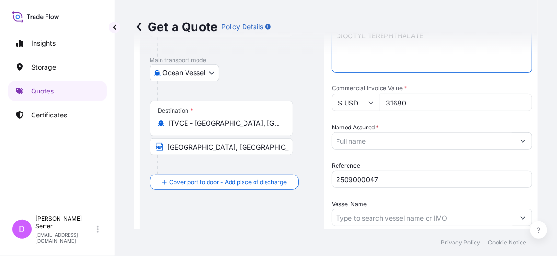
type textarea "DIOCTYL TEREPHTHALATE"
click at [428, 195] on div "Date of Departure * [DATE] Cargo Category * LPG, Crude Oil, Utility Fuel, Mid D…" at bounding box center [432, 122] width 200 height 286
click at [162, 224] on div "Route Details Reset Route Details Cover door to port - Add loading place Place …" at bounding box center [232, 124] width 165 height 403
click at [411, 104] on input "31680" at bounding box center [456, 102] width 153 height 17
type input "3"
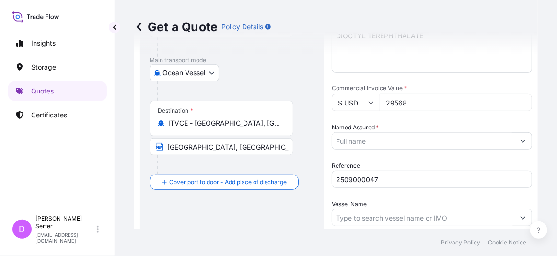
type input "29568"
click at [160, 223] on div "Route Details Reset Route Details Cover door to port - Add loading place Place …" at bounding box center [232, 124] width 165 height 403
click at [367, 106] on input "$ USD" at bounding box center [356, 102] width 48 height 17
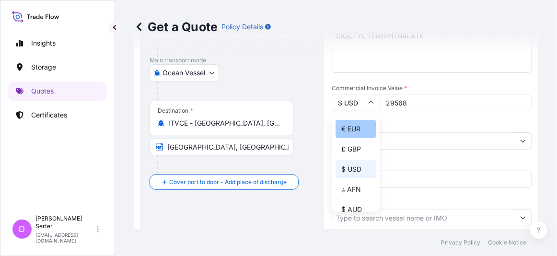
click at [357, 126] on div "€ EUR" at bounding box center [356, 129] width 40 height 18
type input "€ EUR"
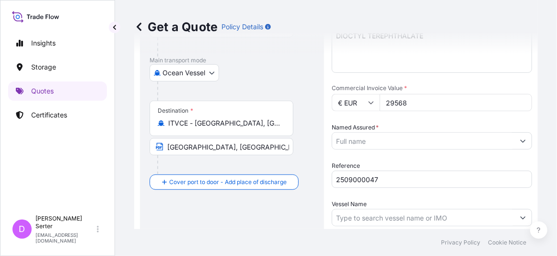
click at [162, 208] on div "Route Details Reset Route Details Cover door to port - Add loading place Place …" at bounding box center [232, 124] width 165 height 403
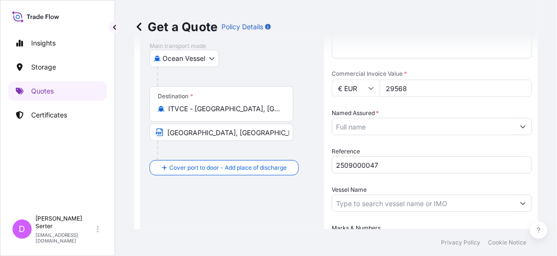
scroll to position [164, 0]
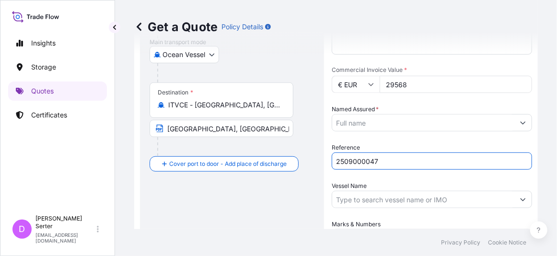
click at [414, 163] on input "2509000047" at bounding box center [432, 161] width 200 height 17
paste input "26"
type input "2509000026"
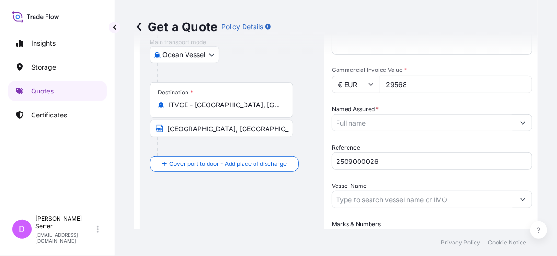
click at [165, 216] on div "Route Details Reset Route Details Cover door to port - Add loading place Place …" at bounding box center [232, 106] width 165 height 403
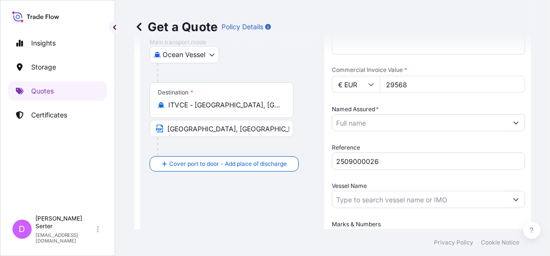
click at [365, 126] on input "Named Assured *" at bounding box center [419, 122] width 175 height 17
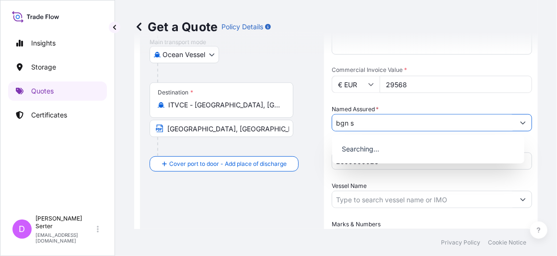
click at [364, 126] on input "bgn s" at bounding box center [423, 122] width 182 height 17
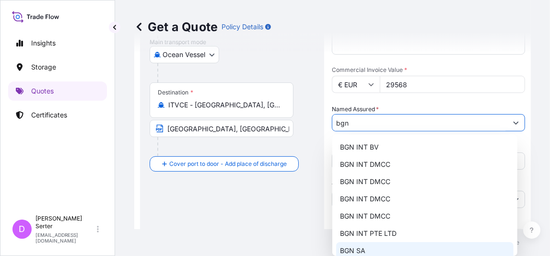
click at [356, 247] on span "BGN SA" at bounding box center [352, 251] width 25 height 10
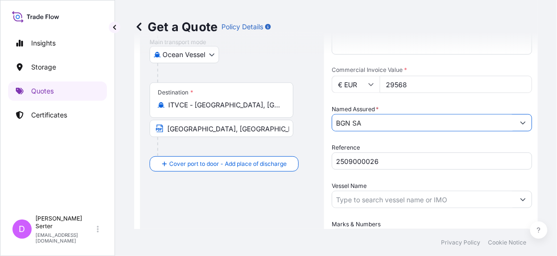
type input "BGN SA"
click at [432, 203] on input "Vessel Name" at bounding box center [423, 199] width 182 height 17
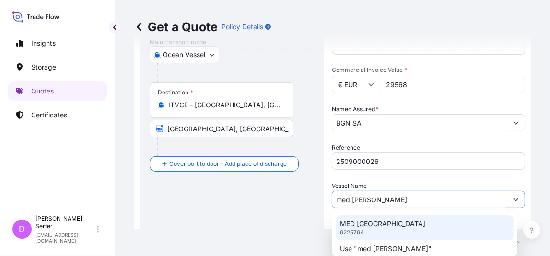
click at [383, 224] on p "MED [GEOGRAPHIC_DATA]" at bounding box center [382, 224] width 85 height 10
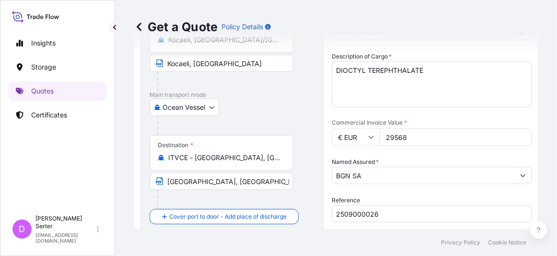
scroll to position [107, 0]
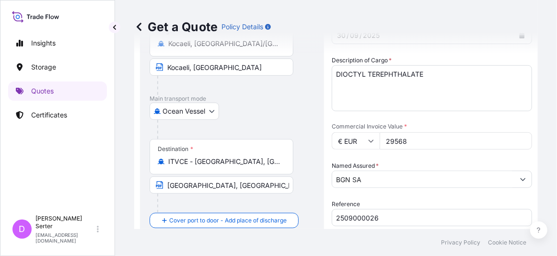
type input "MED [GEOGRAPHIC_DATA]"
click at [174, 201] on div at bounding box center [225, 203] width 136 height 19
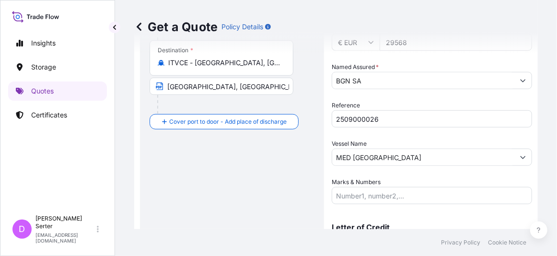
scroll to position [236, 0]
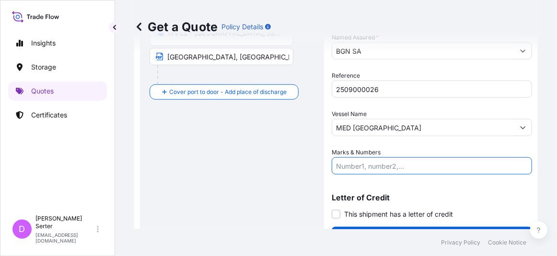
click at [405, 163] on input "Marks & Numbers" at bounding box center [432, 165] width 200 height 17
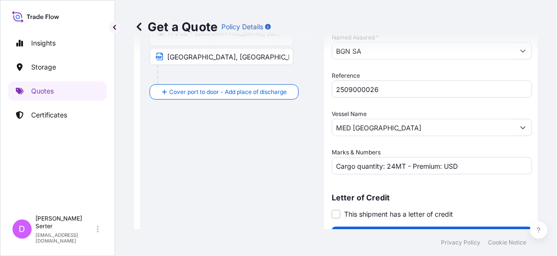
click at [165, 167] on div "Route Details Reset Route Details Cover door to port - Add loading place Place …" at bounding box center [232, 34] width 165 height 403
click at [462, 163] on input "Cargo quantity: 24MT - Premium: USD" at bounding box center [432, 165] width 200 height 17
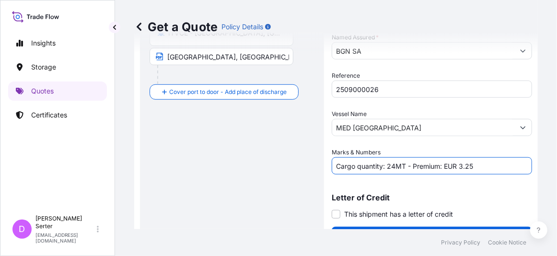
type input "Cargo quantity: 24MT - Premium: EUR 3.25"
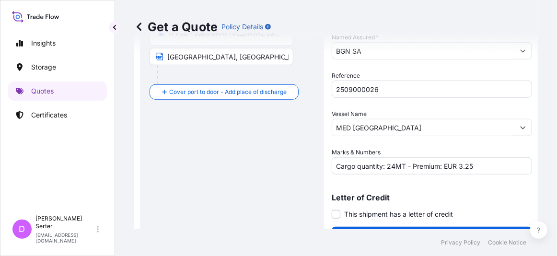
click at [160, 180] on div "Route Details Reset Route Details Cover door to port - Add loading place Place …" at bounding box center [232, 34] width 165 height 403
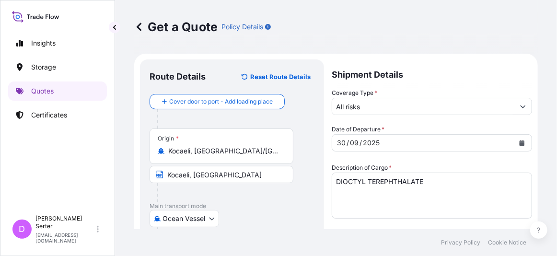
scroll to position [258, 0]
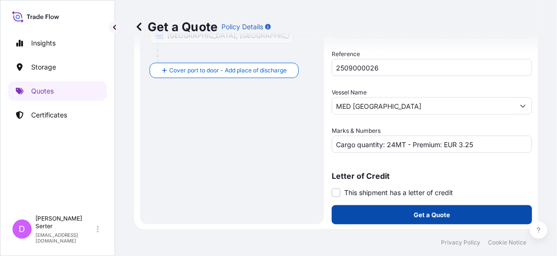
click at [438, 212] on p "Get a Quote" at bounding box center [432, 215] width 36 height 10
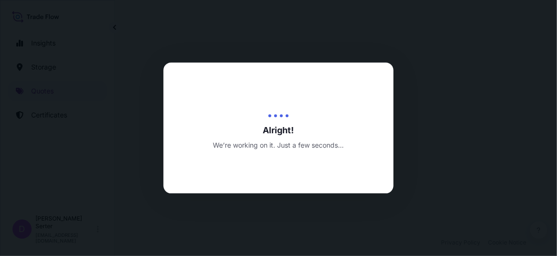
select select "Ocean Vessel"
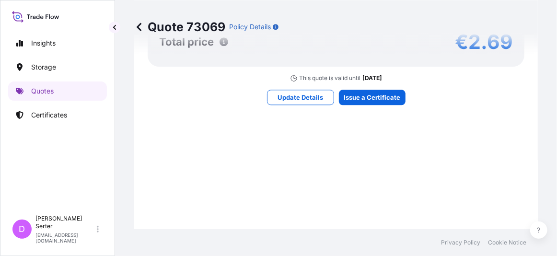
scroll to position [825, 0]
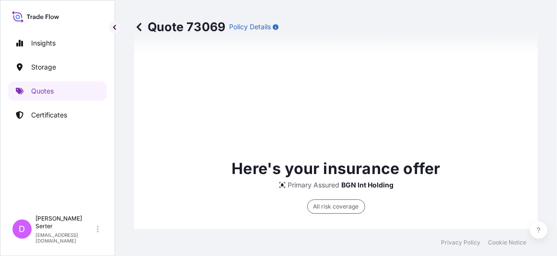
type input "[DATE]"
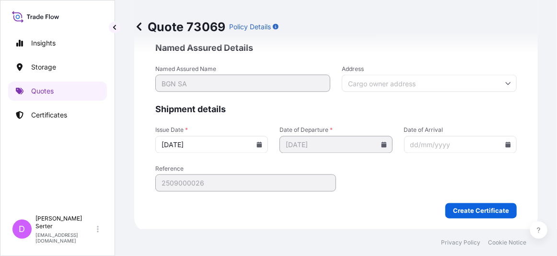
scroll to position [1991, 0]
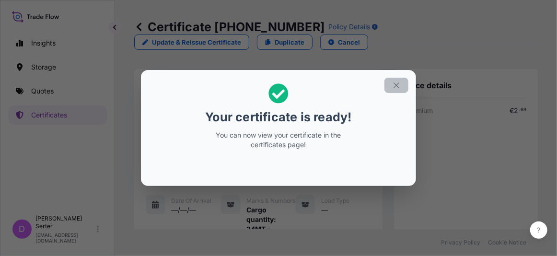
click at [395, 84] on icon "button" at bounding box center [396, 84] width 5 height 5
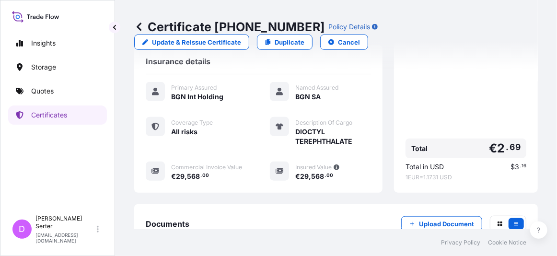
scroll to position [288, 0]
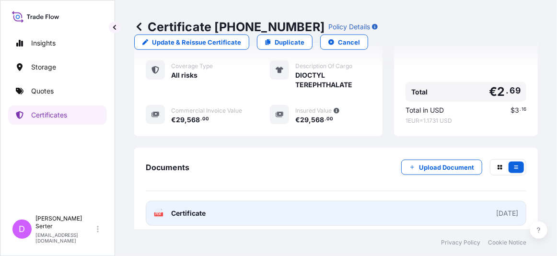
click at [181, 209] on span "Certificate" at bounding box center [188, 214] width 35 height 10
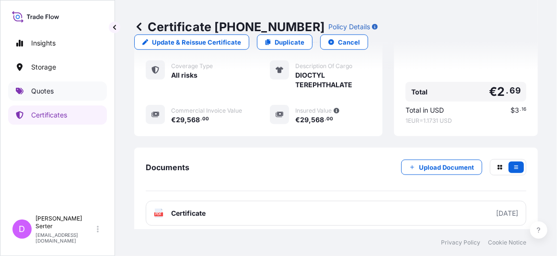
click at [57, 92] on link "Quotes" at bounding box center [57, 91] width 99 height 19
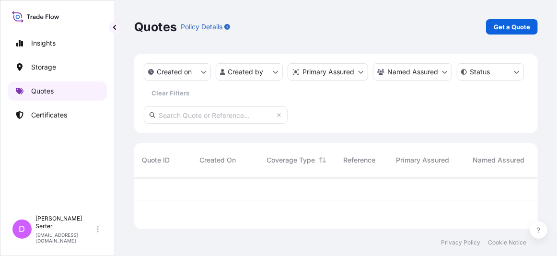
scroll to position [50, 397]
click at [510, 30] on p "Get a Quote" at bounding box center [512, 27] width 36 height 10
select select "Ocean Vessel"
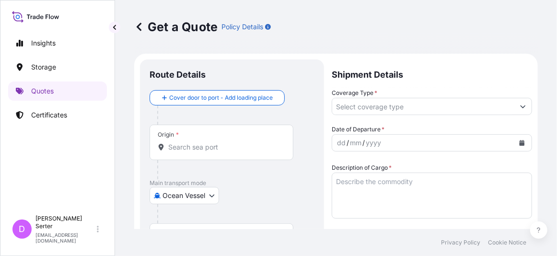
scroll to position [15, 0]
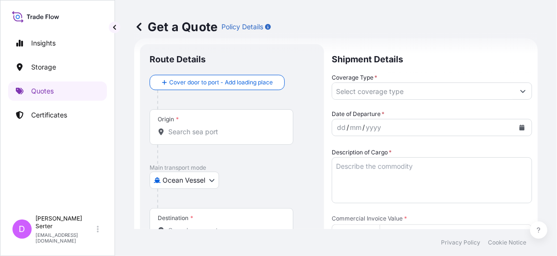
click at [125, 106] on div "Get a Quote Policy Details Route Details Cover door to port - Add loading place…" at bounding box center [336, 114] width 442 height 229
click at [218, 143] on div "Origin *" at bounding box center [222, 126] width 144 height 35
click at [218, 137] on input "Origin *" at bounding box center [224, 132] width 113 height 10
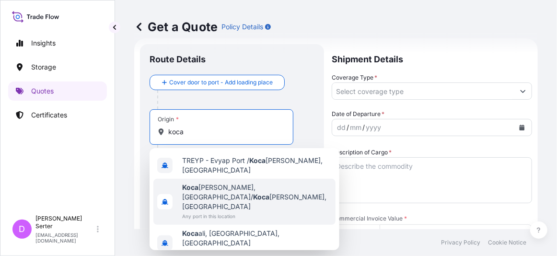
click at [203, 183] on span "[PERSON_NAME], [GEOGRAPHIC_DATA]/ [PERSON_NAME], [GEOGRAPHIC_DATA]" at bounding box center [257, 197] width 150 height 29
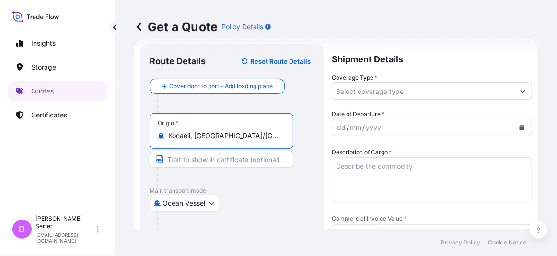
type input "Kocaeli, [GEOGRAPHIC_DATA]/[GEOGRAPHIC_DATA], [GEOGRAPHIC_DATA]"
click at [198, 161] on input "Text to appear on certificate" at bounding box center [222, 159] width 144 height 17
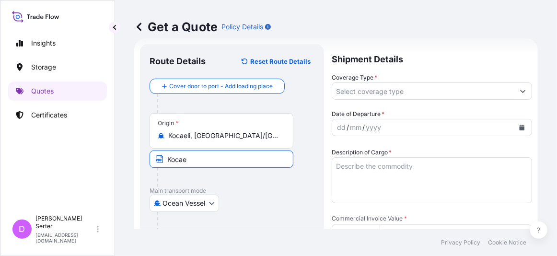
type input "Kocaeli, [GEOGRAPHIC_DATA]"
type input "29568"
type input "2509000026"
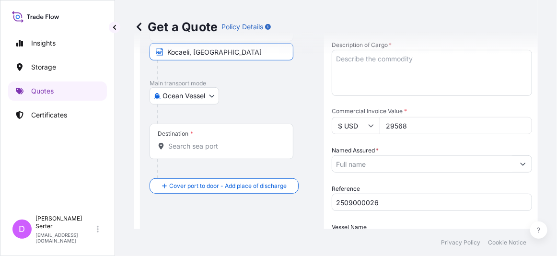
scroll to position [124, 0]
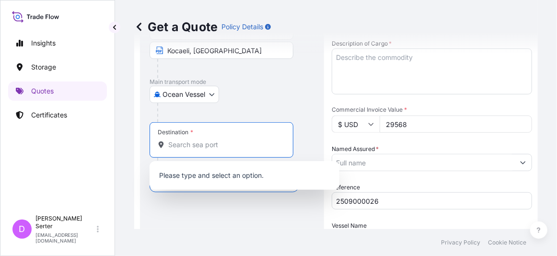
click at [211, 148] on input "Destination *" at bounding box center [224, 145] width 113 height 10
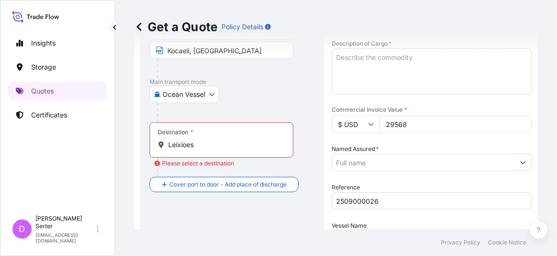
click at [156, 196] on div "Route Details Reset Route Details Cover door to port - Add loading place Place …" at bounding box center [232, 146] width 165 height 403
click at [213, 147] on input "Leixioes" at bounding box center [224, 145] width 113 height 10
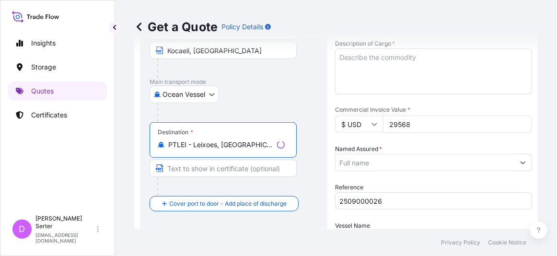
type input "PTLEI - Leixoes, [GEOGRAPHIC_DATA]"
click at [207, 170] on input "Text to appear on certificate" at bounding box center [223, 168] width 147 height 17
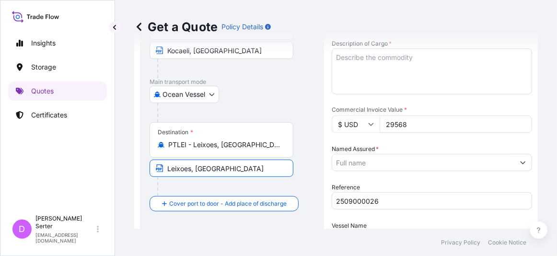
type input "Leixoes, [GEOGRAPHIC_DATA]"
click at [311, 95] on div "Ocean Vessel Air Ocean Vessel Land" at bounding box center [232, 94] width 165 height 17
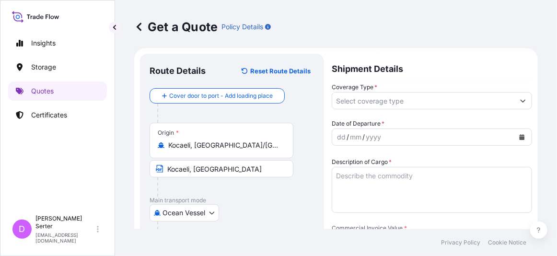
scroll to position [0, 0]
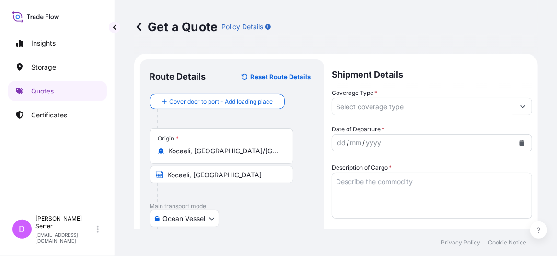
click at [132, 113] on div "Get a Quote Policy Details Route Details Reset Route Details Cover door to port…" at bounding box center [336, 114] width 442 height 229
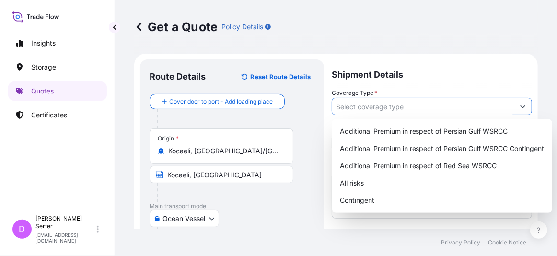
click at [351, 103] on input "Coverage Type *" at bounding box center [423, 106] width 182 height 17
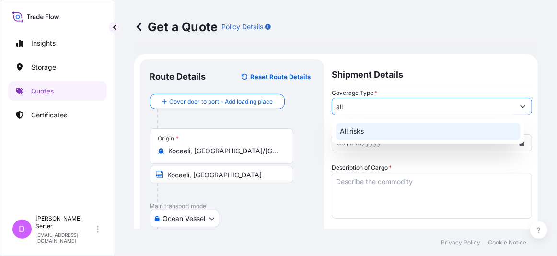
click at [366, 138] on div "All risks" at bounding box center [428, 131] width 185 height 17
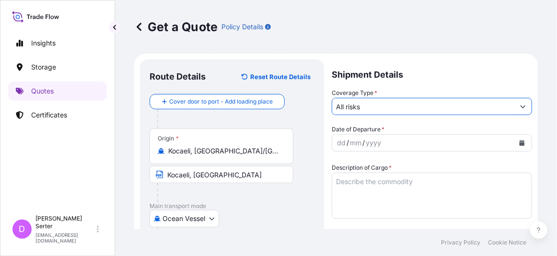
type input "All risks"
click at [409, 144] on div "dd / mm / yyyy" at bounding box center [423, 142] width 182 height 17
click at [167, 121] on div at bounding box center [235, 118] width 157 height 19
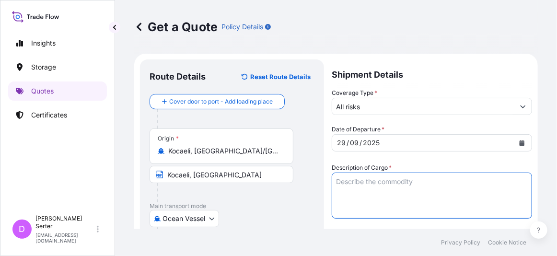
click at [343, 186] on textarea "Description of Cargo *" at bounding box center [432, 196] width 200 height 46
paste textarea "DIOCTYL TEREPHTHALATE"
type textarea "DIOCTYL TEREPHTHALATE"
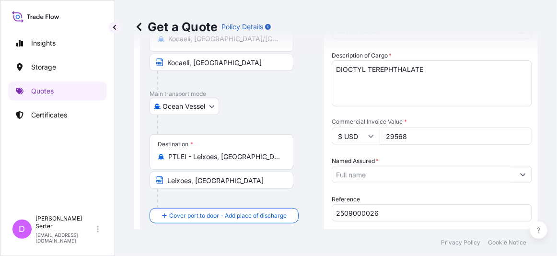
scroll to position [113, 0]
click at [139, 182] on form "Route Details Reset Route Details Cover door to port - Add loading place Place …" at bounding box center [336, 158] width 404 height 434
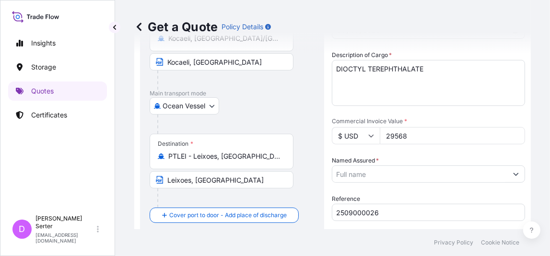
click at [416, 176] on input "Named Assured *" at bounding box center [419, 173] width 175 height 17
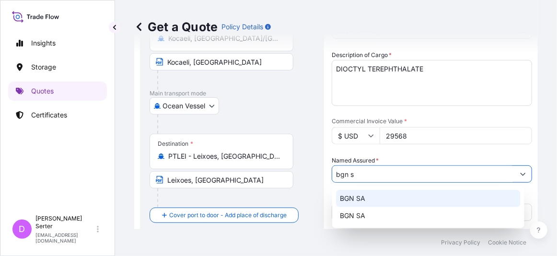
click at [372, 195] on div "BGN SA" at bounding box center [428, 198] width 185 height 17
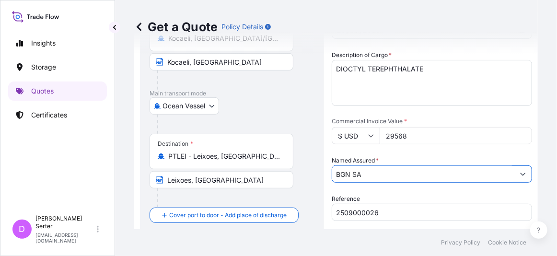
type input "BGN SA"
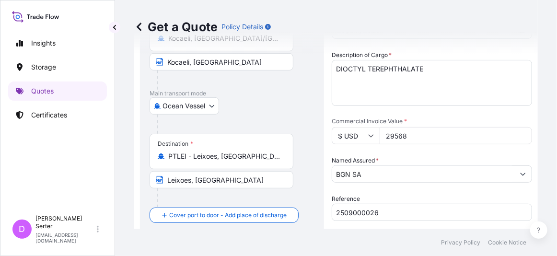
click at [137, 178] on form "Route Details Reset Route Details Cover door to port - Add loading place Place …" at bounding box center [336, 158] width 404 height 434
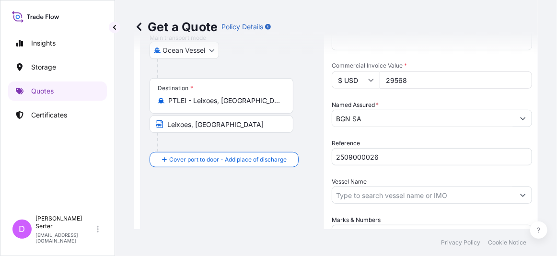
click at [391, 159] on input "2509000026" at bounding box center [432, 156] width 200 height 17
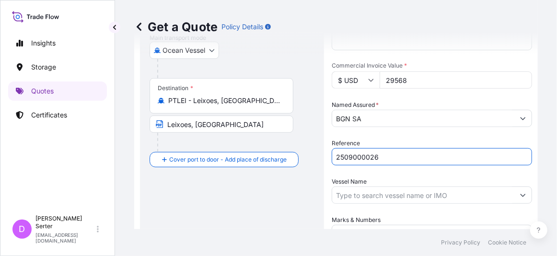
click at [391, 159] on input "2509000026" at bounding box center [432, 156] width 200 height 17
paste input "44"
type input "2509000044"
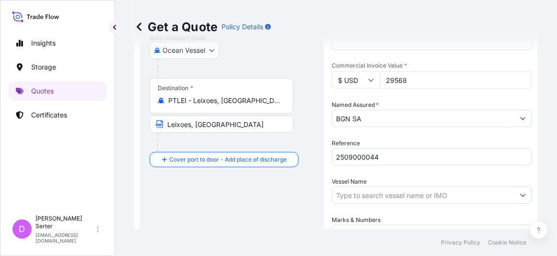
click at [149, 192] on div "Route Details Reset Route Details Cover door to port - Add loading place Place …" at bounding box center [232, 102] width 184 height 423
click at [382, 203] on input "Vessel Name" at bounding box center [423, 195] width 182 height 17
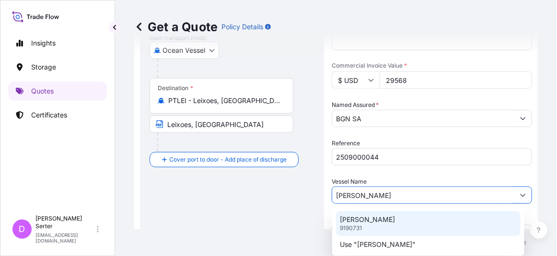
click at [375, 221] on p "[PERSON_NAME]" at bounding box center [367, 220] width 55 height 10
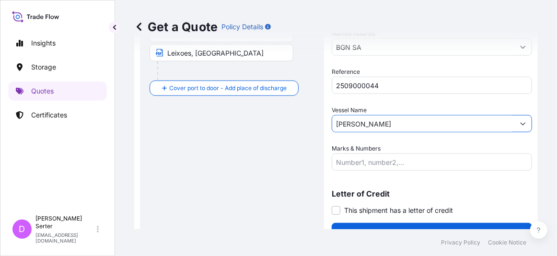
scroll to position [258, 0]
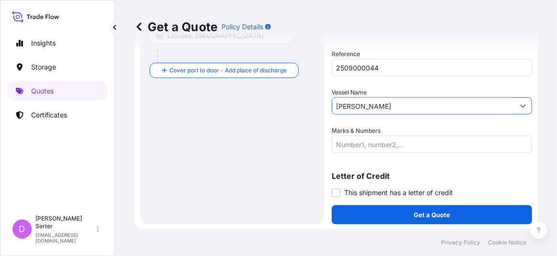
type input "[PERSON_NAME]"
click at [426, 145] on input "Marks & Numbers" at bounding box center [432, 144] width 200 height 17
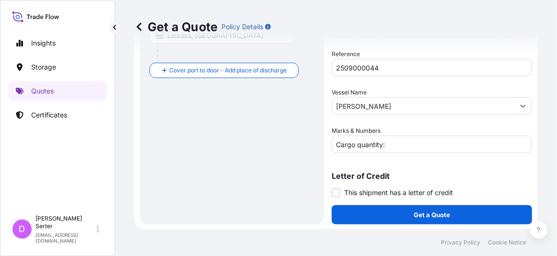
click at [176, 171] on div "Route Details Reset Route Details Cover door to port - Add loading place Place …" at bounding box center [232, 13] width 165 height 403
click at [411, 149] on input "Cargo quantity:" at bounding box center [432, 144] width 200 height 17
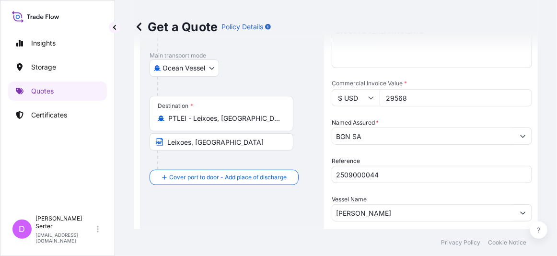
scroll to position [150, 0]
type input "Cargo quantity: 24,000MT - Premium: EUR"
click at [367, 99] on input "$ USD" at bounding box center [356, 98] width 48 height 17
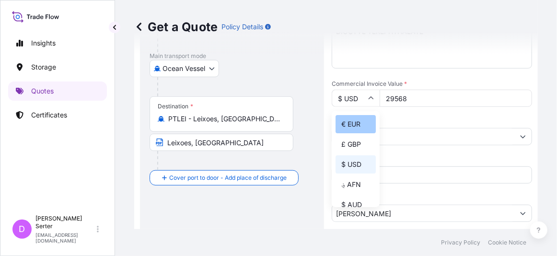
click at [357, 127] on div "€ EUR" at bounding box center [356, 124] width 40 height 18
type input "€ EUR"
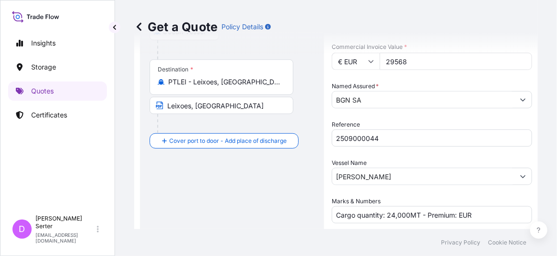
scroll to position [258, 0]
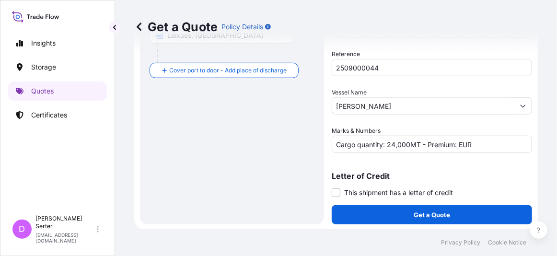
click at [145, 159] on div "Route Details Reset Route Details Cover door to port - Add loading place Place …" at bounding box center [232, 13] width 184 height 423
click at [155, 177] on div "Route Details Reset Route Details Cover door to port - Add loading place Place …" at bounding box center [232, 13] width 165 height 403
click at [508, 147] on input "Cargo quantity: 24,000MT - Premium: EUR" at bounding box center [432, 144] width 200 height 17
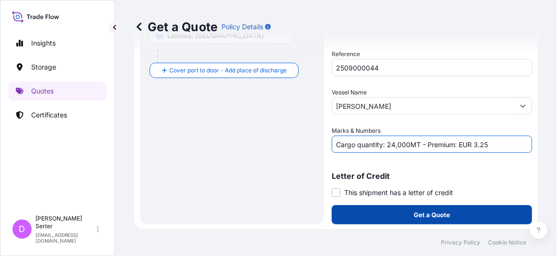
type input "Cargo quantity: 24,000MT - Premium: EUR 3.25"
click at [414, 211] on p "Get a Quote" at bounding box center [432, 215] width 36 height 10
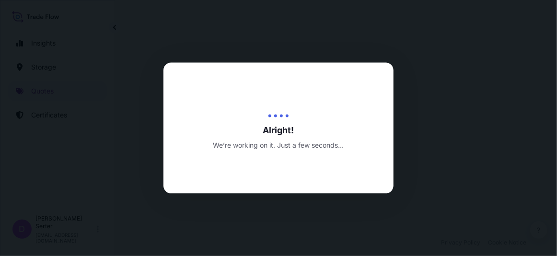
select select "Ocean Vessel"
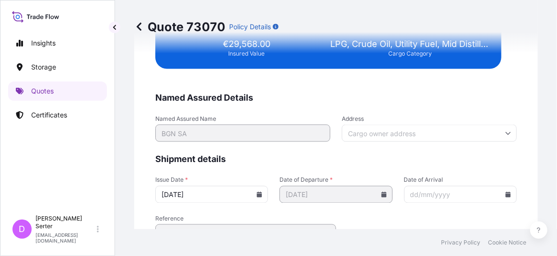
scroll to position [1991, 0]
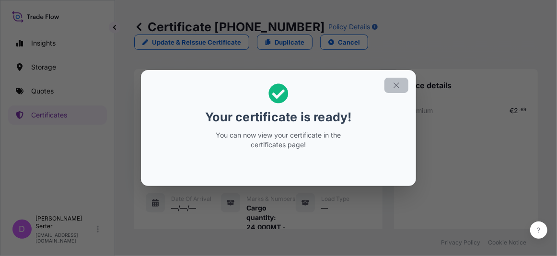
click at [395, 82] on icon "button" at bounding box center [396, 85] width 9 height 9
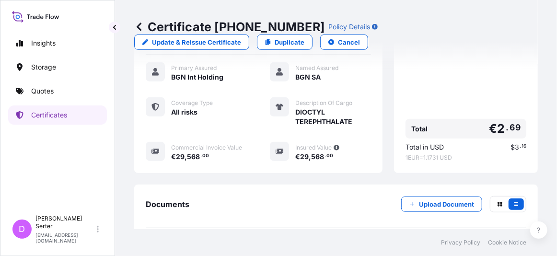
scroll to position [299, 0]
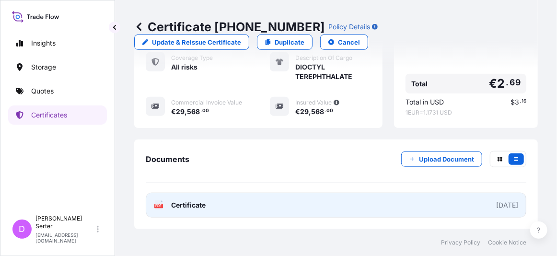
click at [217, 204] on link "PDF Certificate [DATE]" at bounding box center [336, 205] width 381 height 25
